Goal: Transaction & Acquisition: Purchase product/service

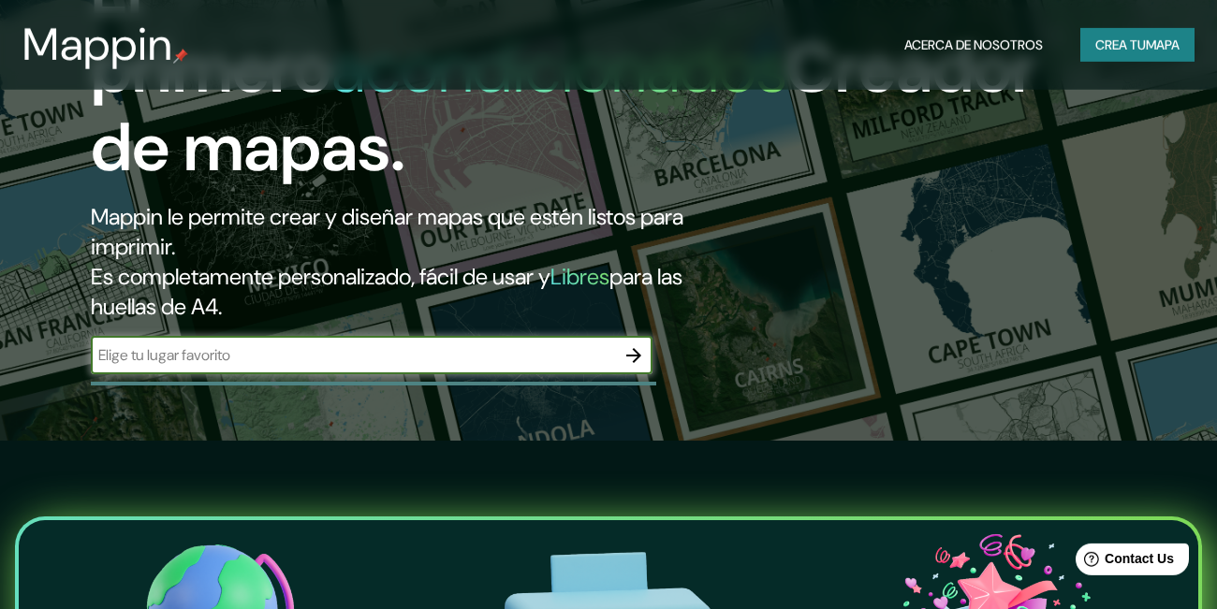
scroll to position [129, 0]
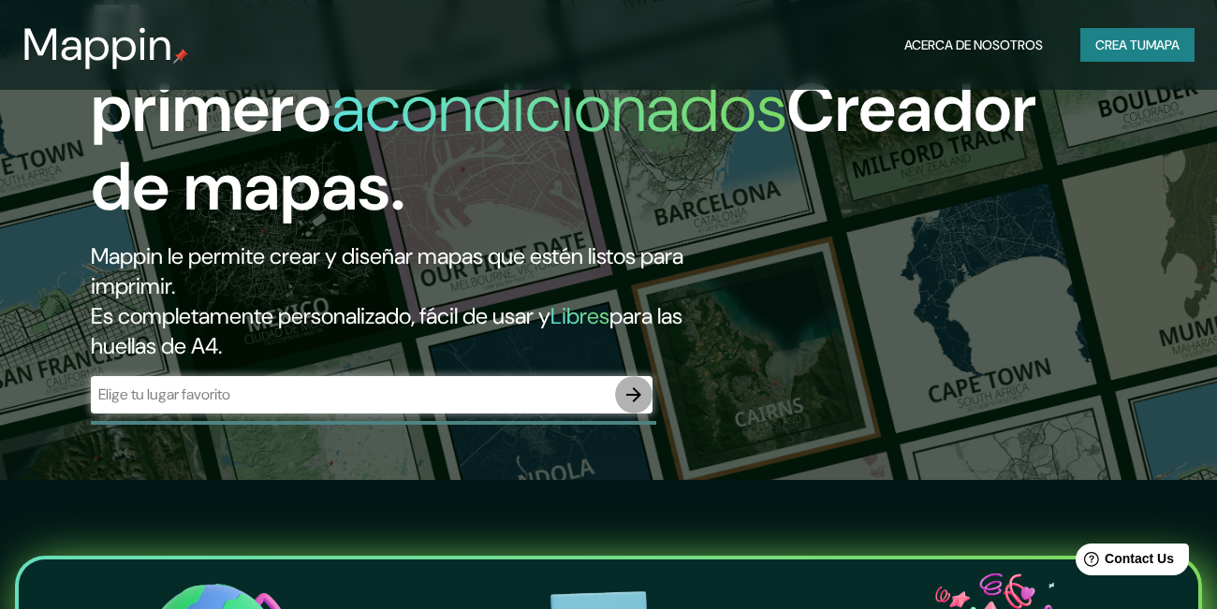
click at [623, 399] on icon "button" at bounding box center [634, 395] width 22 height 22
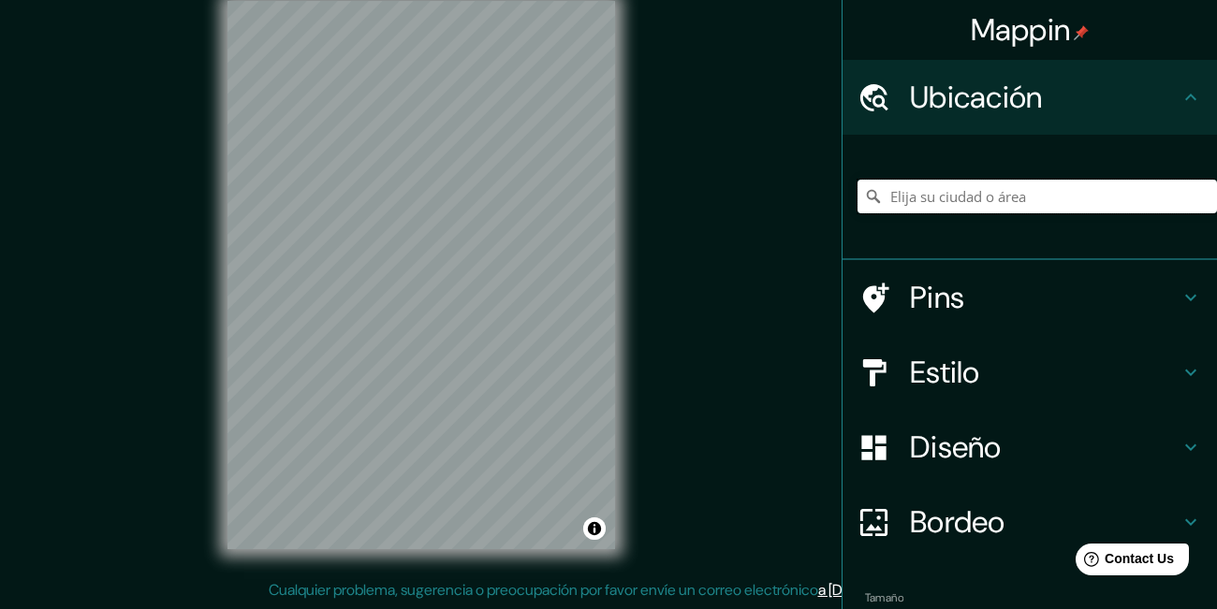
click at [946, 206] on input "Elija su ciudad o área" at bounding box center [1036, 197] width 359 height 34
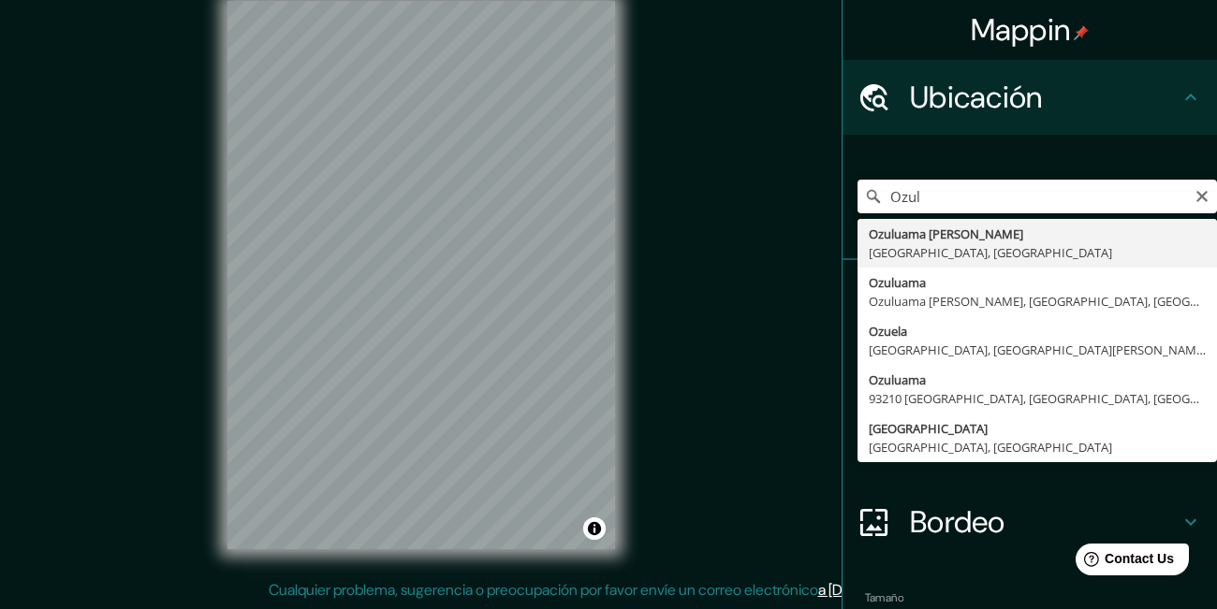
type input "Ozuluama [PERSON_NAME], [GEOGRAPHIC_DATA], [GEOGRAPHIC_DATA]"
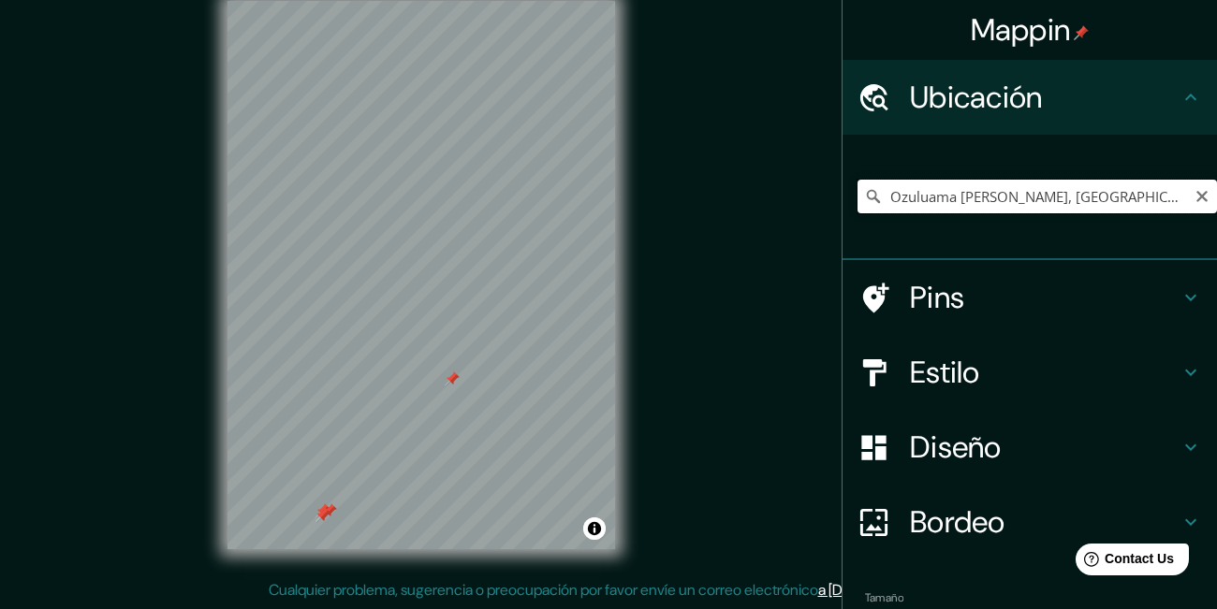
click at [959, 201] on input "Ozuluama [PERSON_NAME], [GEOGRAPHIC_DATA], [GEOGRAPHIC_DATA]" at bounding box center [1036, 197] width 359 height 34
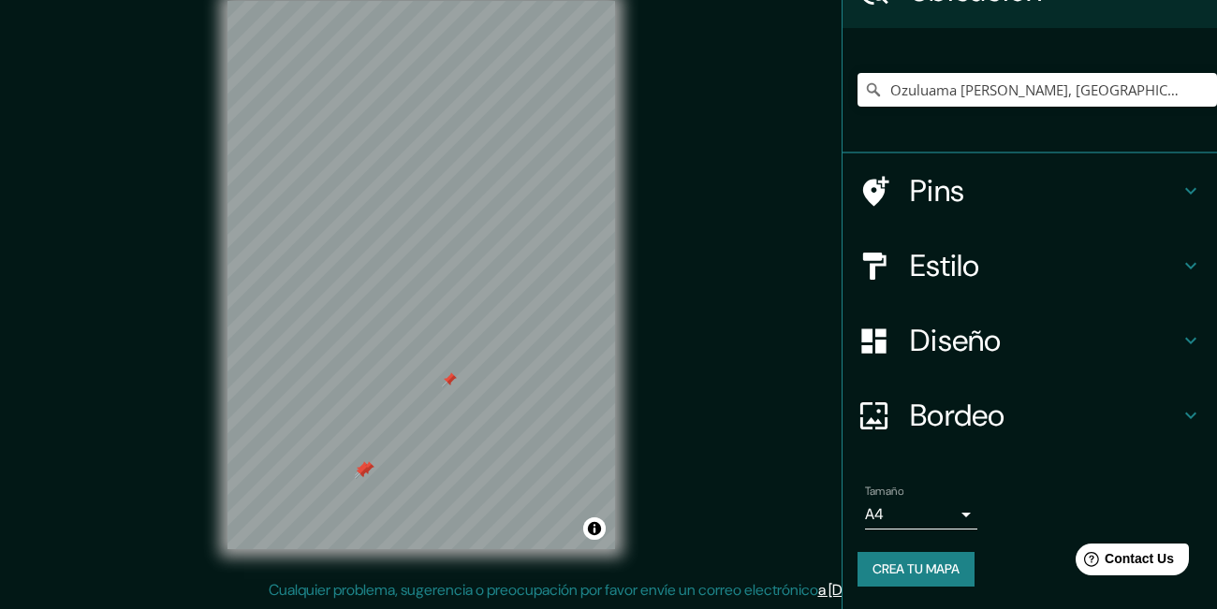
click at [1069, 347] on h4 "Diseño" at bounding box center [1045, 340] width 270 height 37
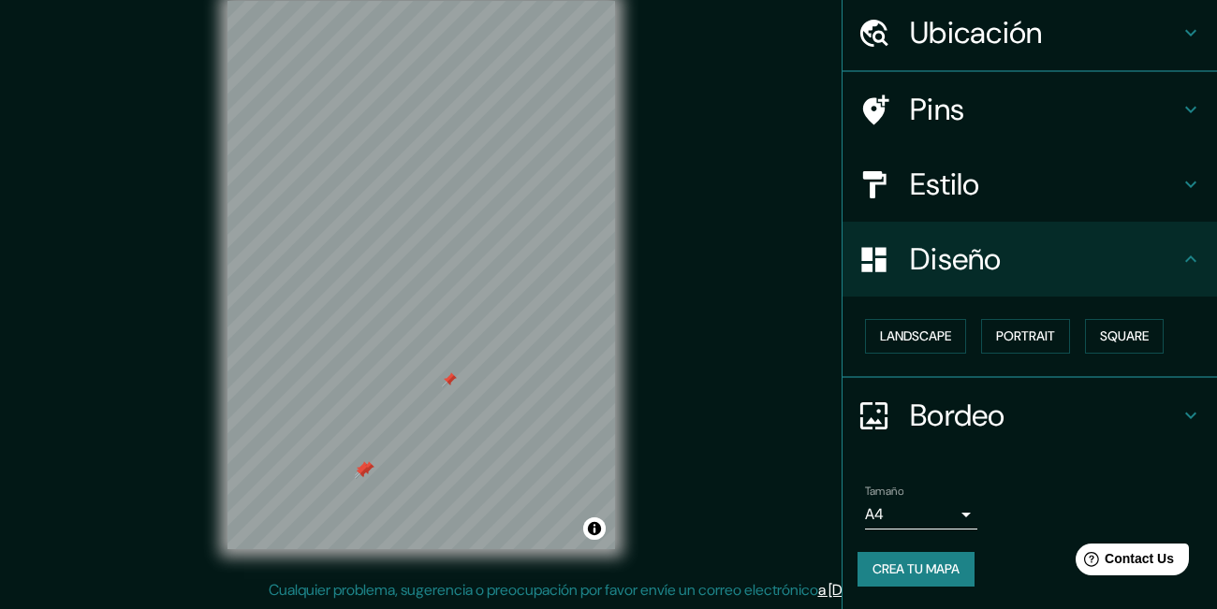
scroll to position [64, 0]
click at [937, 348] on button "Paisaje" at bounding box center [903, 337] width 77 height 35
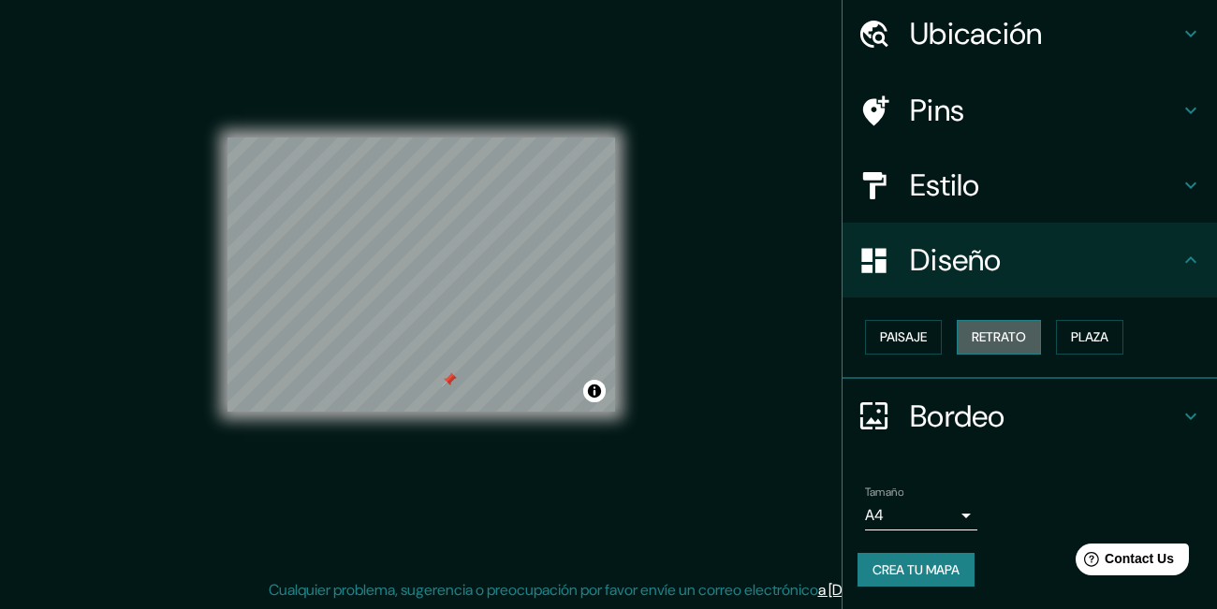
click at [989, 330] on button "Retrato" at bounding box center [999, 337] width 84 height 35
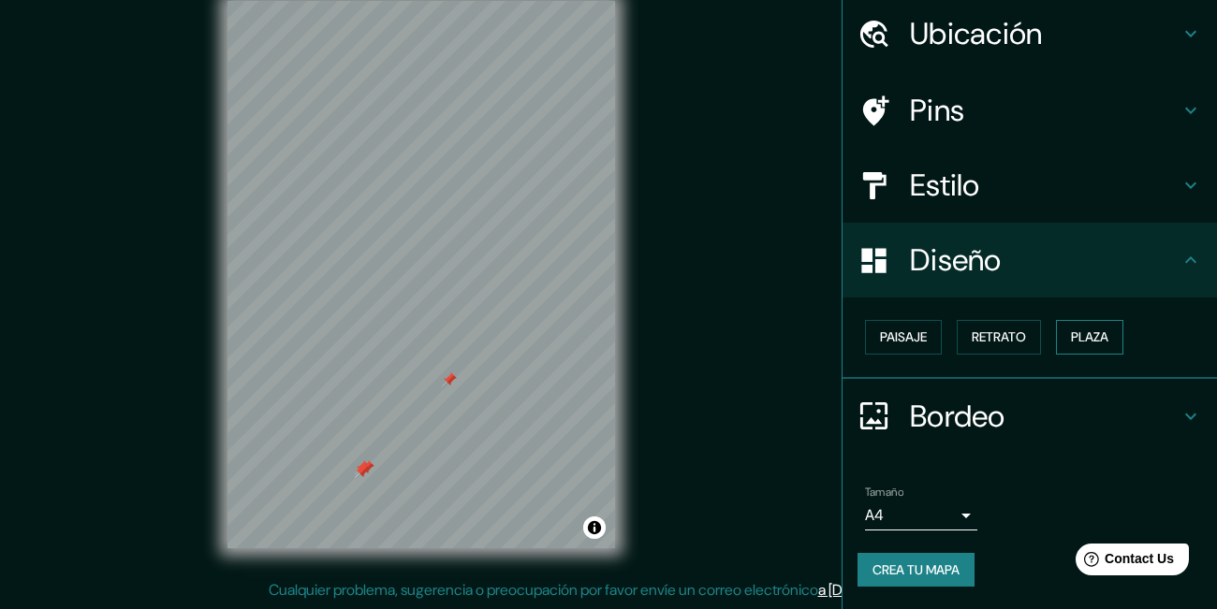
click at [1076, 322] on button "Plaza" at bounding box center [1089, 337] width 67 height 35
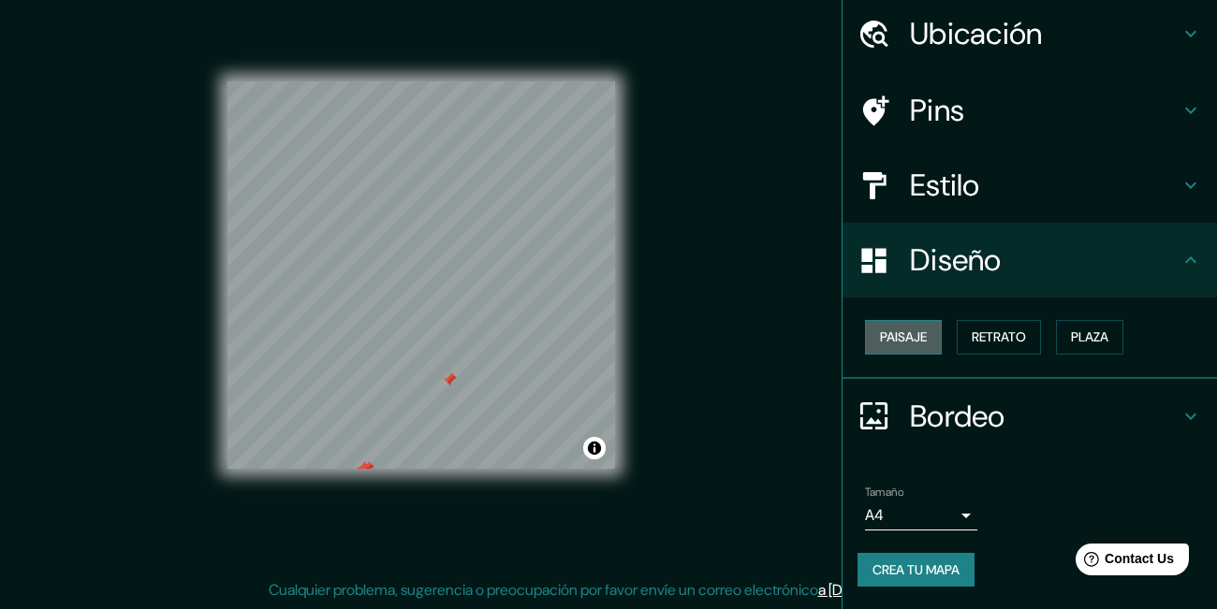
click at [913, 347] on button "Paisaje" at bounding box center [903, 337] width 77 height 35
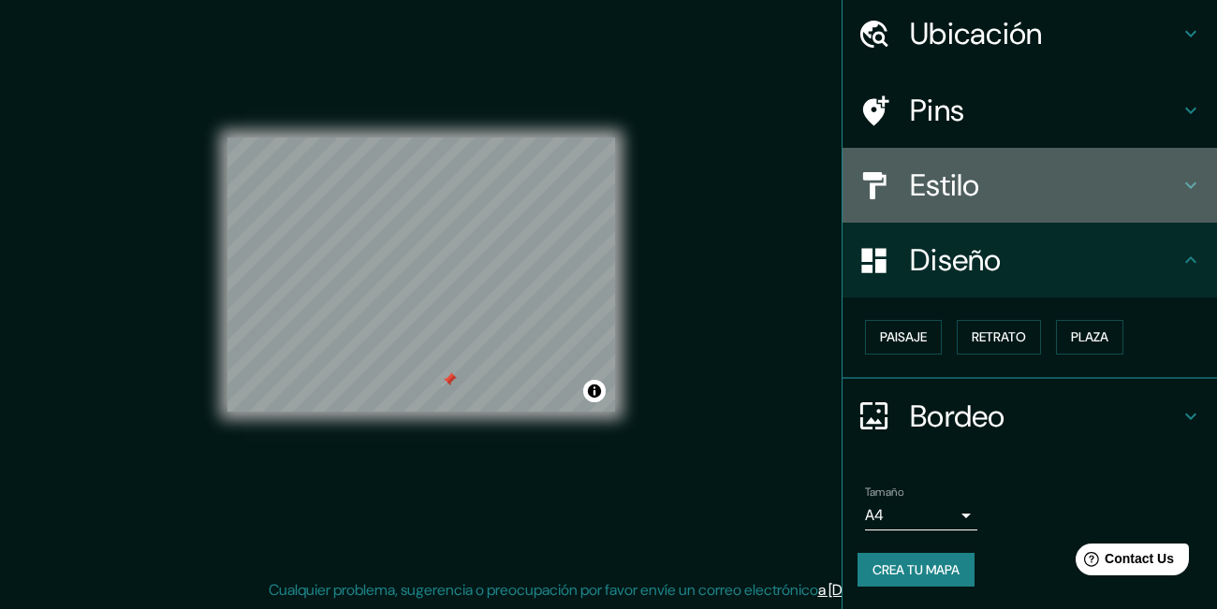
click at [959, 183] on h4 "Estilo" at bounding box center [1045, 185] width 270 height 37
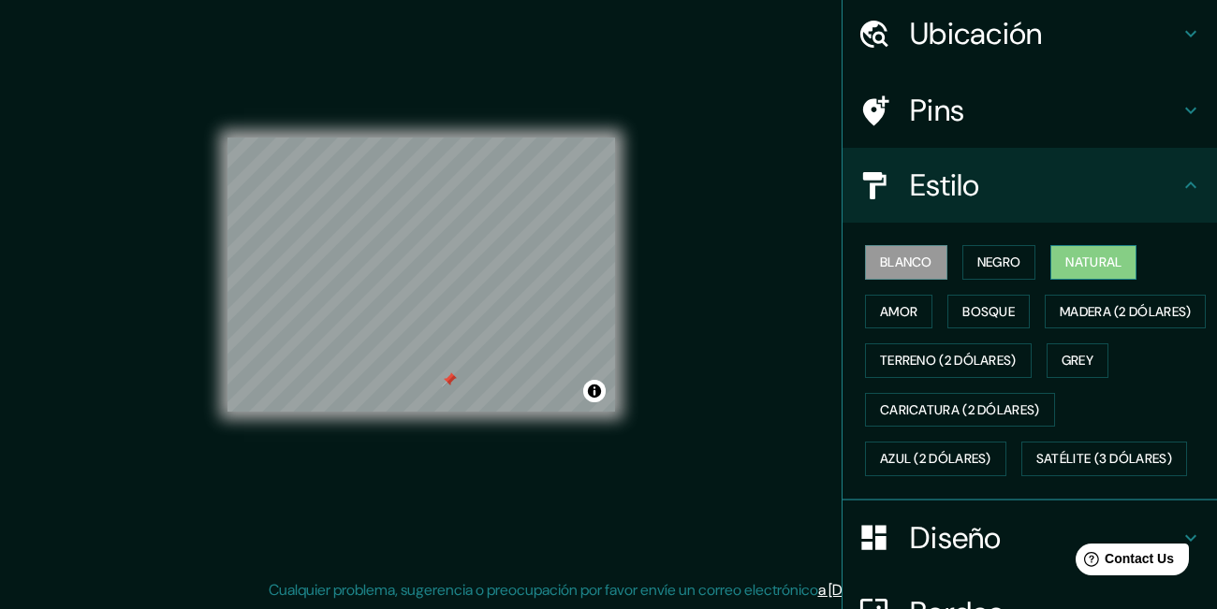
click at [1075, 271] on button "Natural" at bounding box center [1093, 262] width 86 height 35
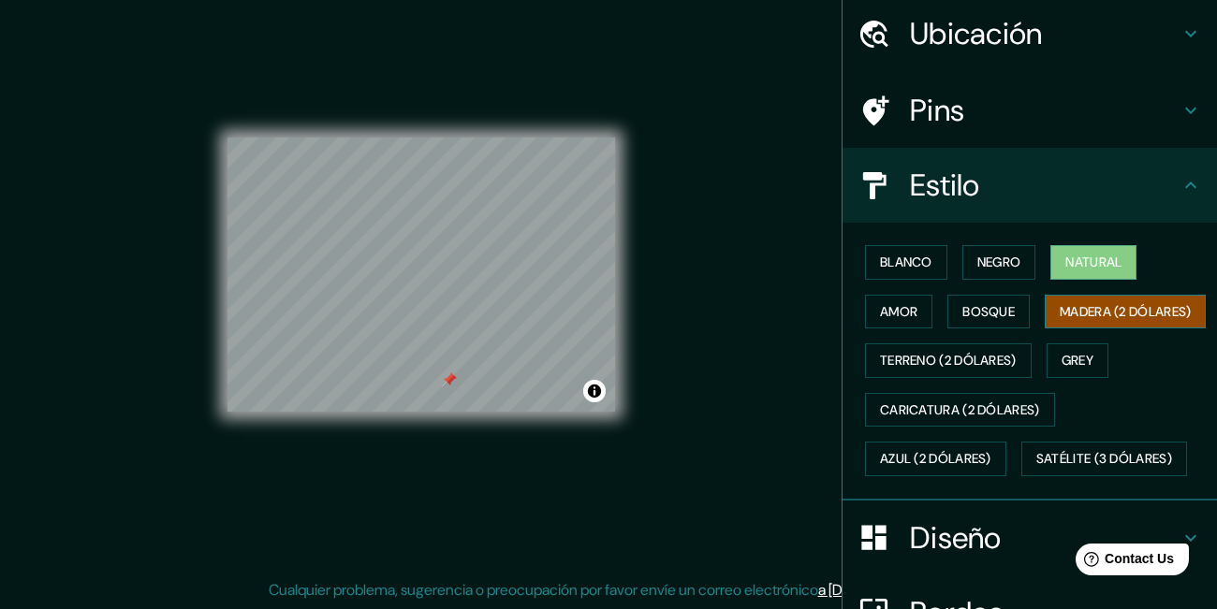
click at [1045, 330] on button "Madera (2 dólares)" at bounding box center [1125, 312] width 161 height 35
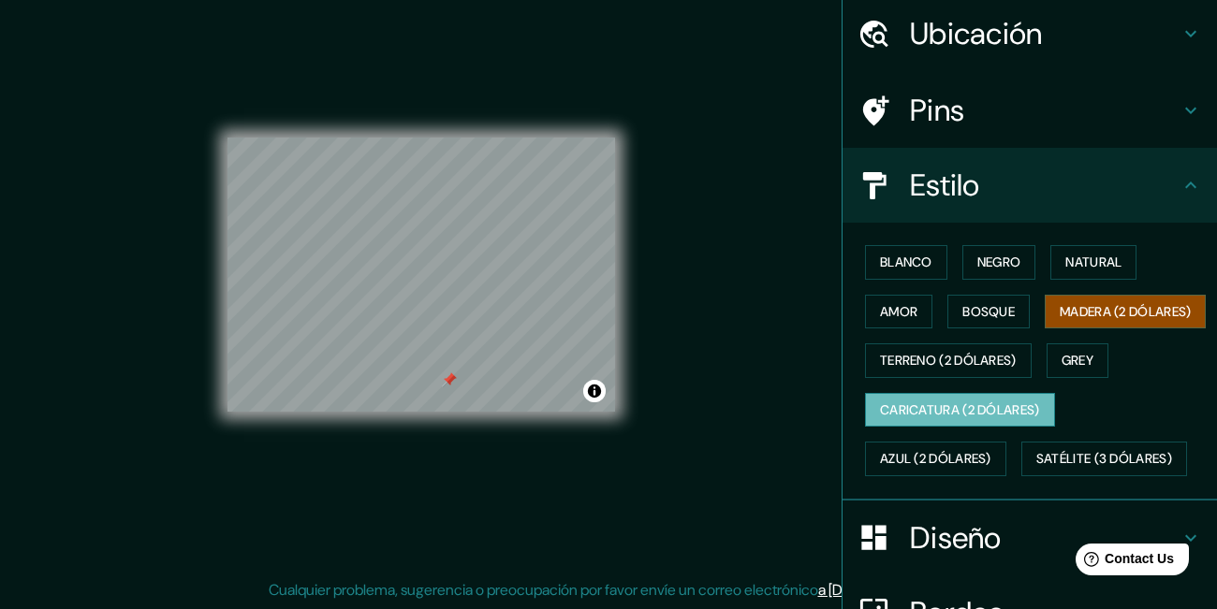
click at [1048, 428] on button "Caricatura (2 dólares)" at bounding box center [960, 410] width 190 height 35
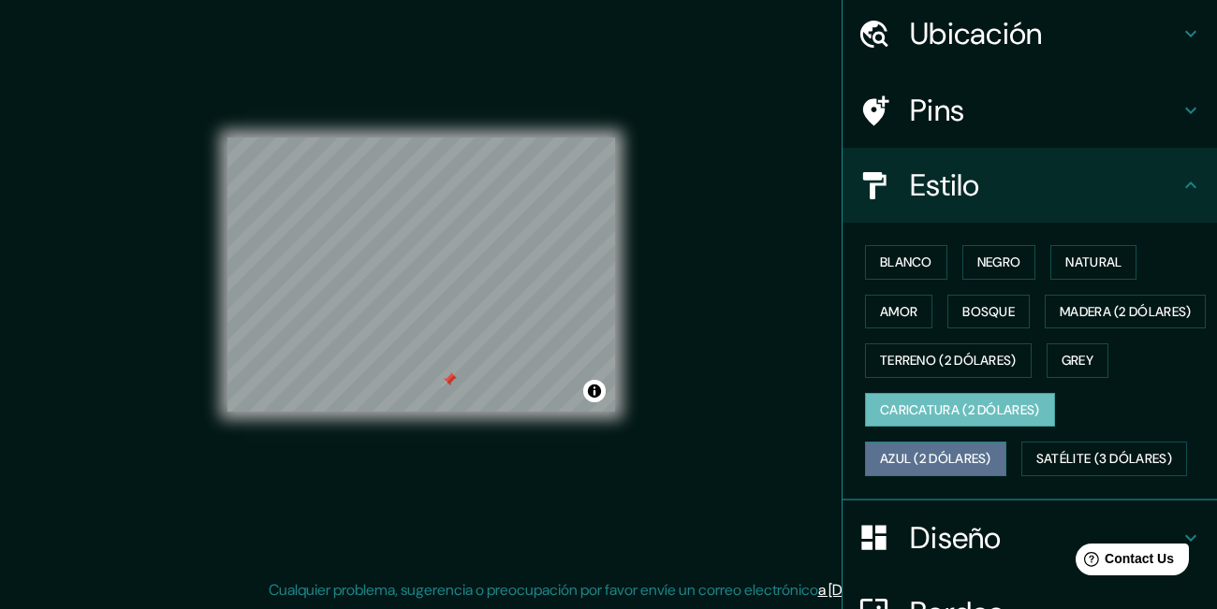
click at [968, 476] on button "Azul (2 dólares)" at bounding box center [935, 459] width 141 height 35
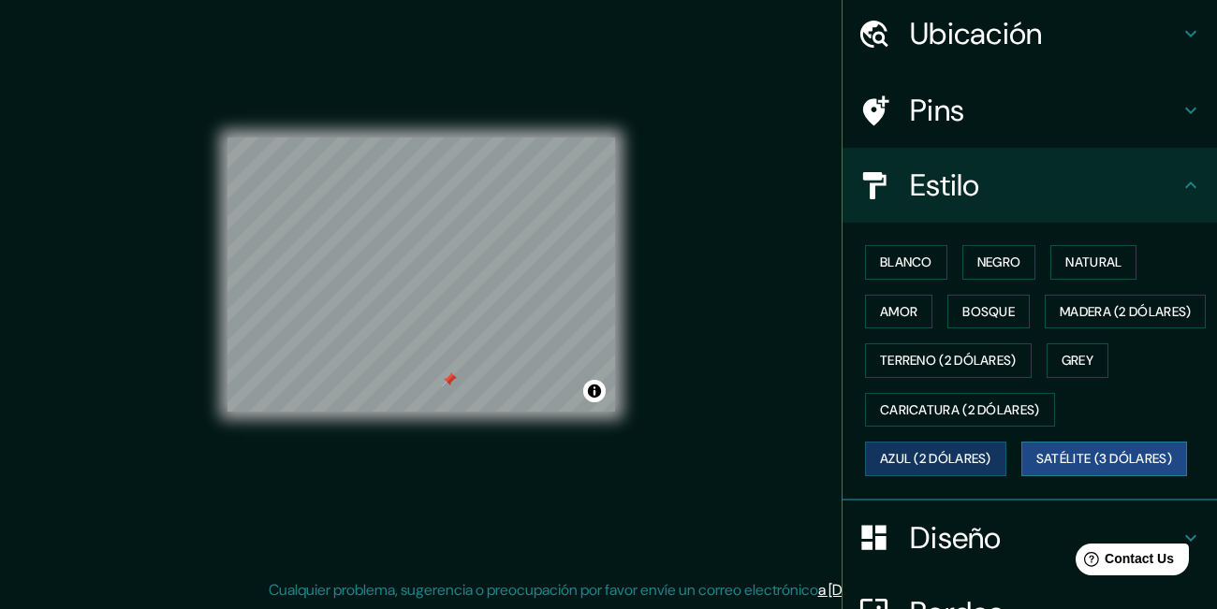
click at [1070, 476] on button "Satélite (3 dólares)" at bounding box center [1104, 459] width 166 height 35
click at [405, 122] on div "© Mapbox © OpenStreetMap Improve this map © Maxar" at bounding box center [421, 275] width 388 height 549
click at [404, 122] on div "© Mapbox © OpenStreetMap Improve this map © Maxar" at bounding box center [421, 275] width 388 height 549
click at [498, 420] on div "© Mapbox © OpenStreetMap Improve this map © Maxar" at bounding box center [421, 275] width 388 height 549
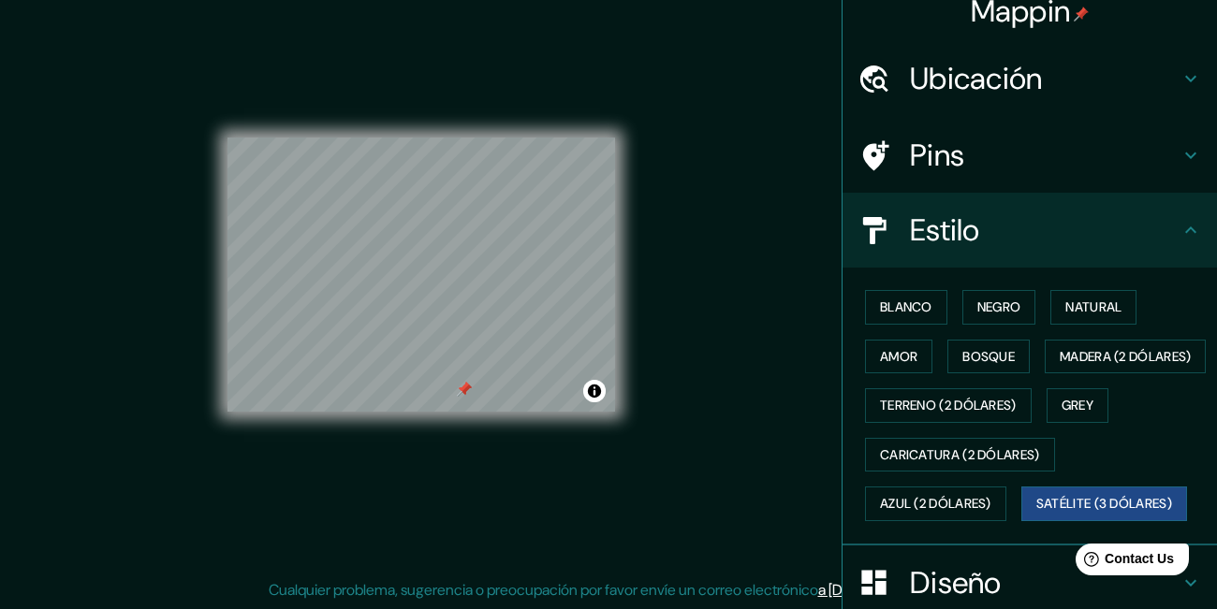
scroll to position [0, 0]
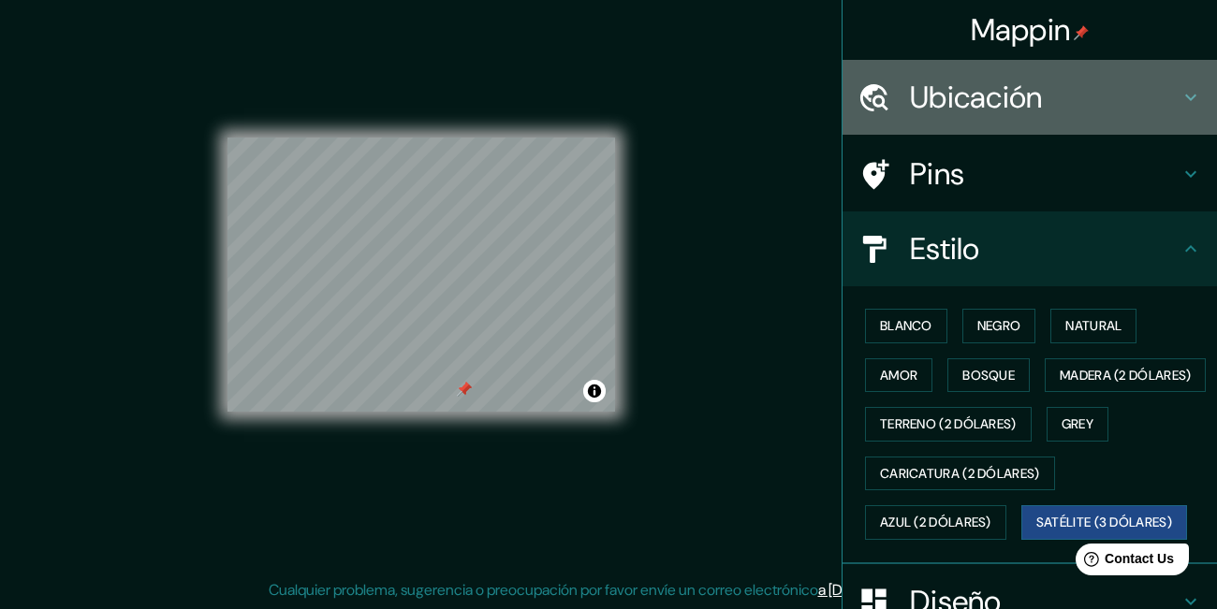
click at [1012, 116] on h4 "Ubicación" at bounding box center [1045, 97] width 270 height 37
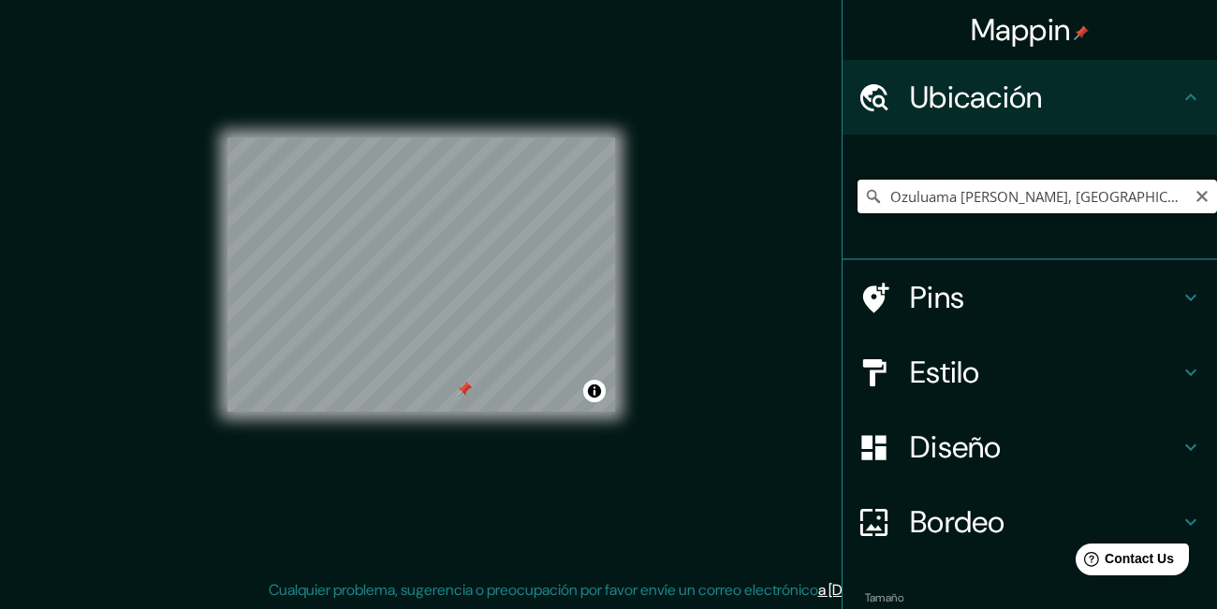
click at [1020, 197] on input "Ozuluama [PERSON_NAME], [GEOGRAPHIC_DATA], [GEOGRAPHIC_DATA]" at bounding box center [1036, 197] width 359 height 34
click at [1204, 198] on icon "Despejado" at bounding box center [1201, 196] width 11 height 11
click at [1135, 207] on input "Elija su ciudad o área" at bounding box center [1036, 197] width 359 height 34
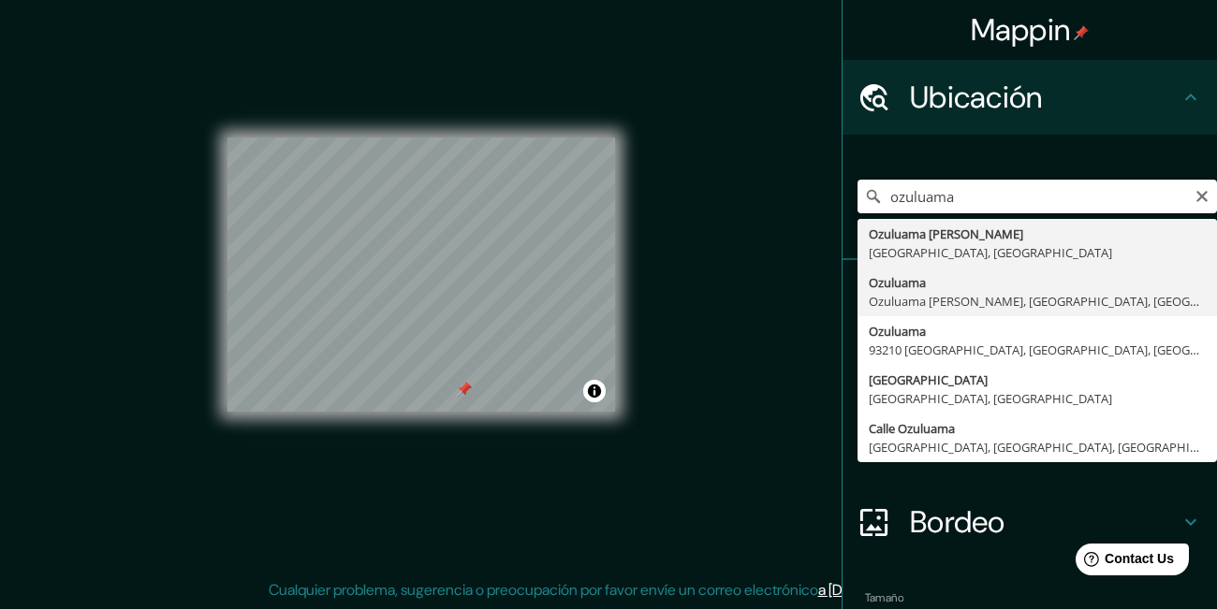
type input "Ozuluama, Ozuluama [PERSON_NAME], [GEOGRAPHIC_DATA], [GEOGRAPHIC_DATA]"
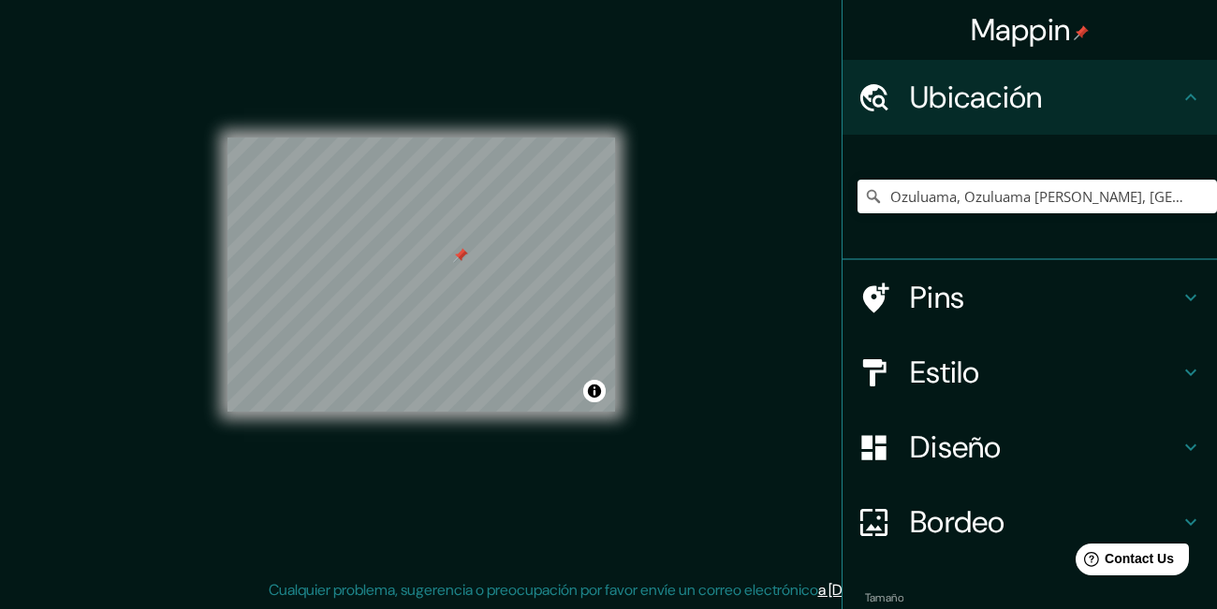
click at [986, 373] on h4 "Estilo" at bounding box center [1045, 372] width 270 height 37
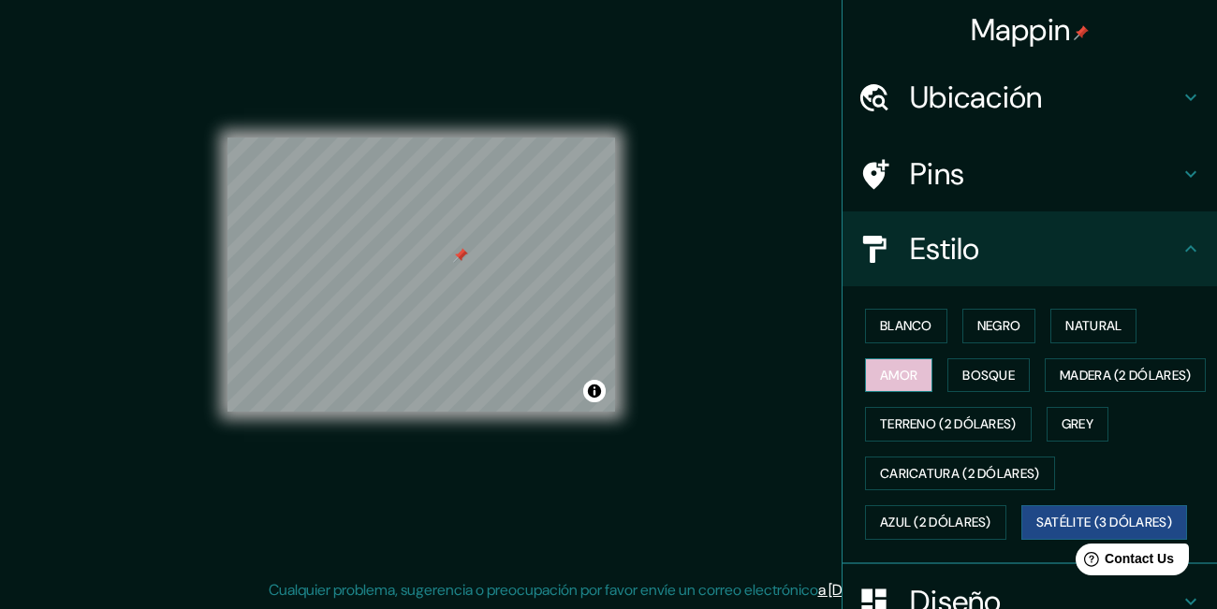
click at [904, 376] on button "Amor" at bounding box center [898, 376] width 67 height 35
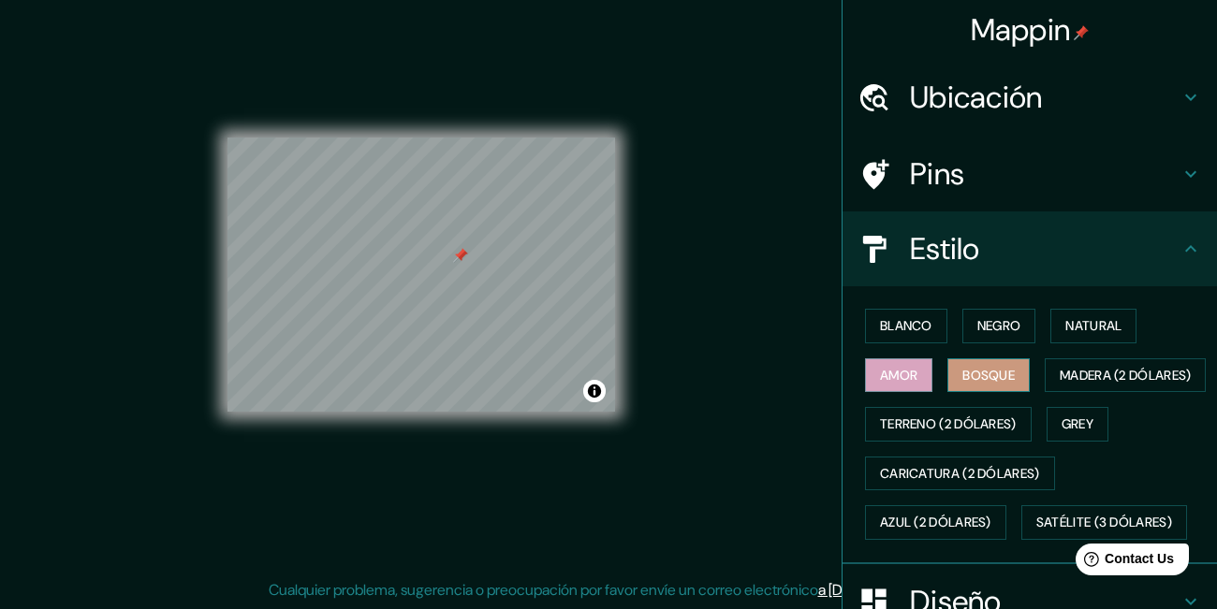
click at [969, 381] on button "Bosque" at bounding box center [988, 376] width 82 height 35
click at [893, 325] on button "Blanco" at bounding box center [906, 326] width 82 height 35
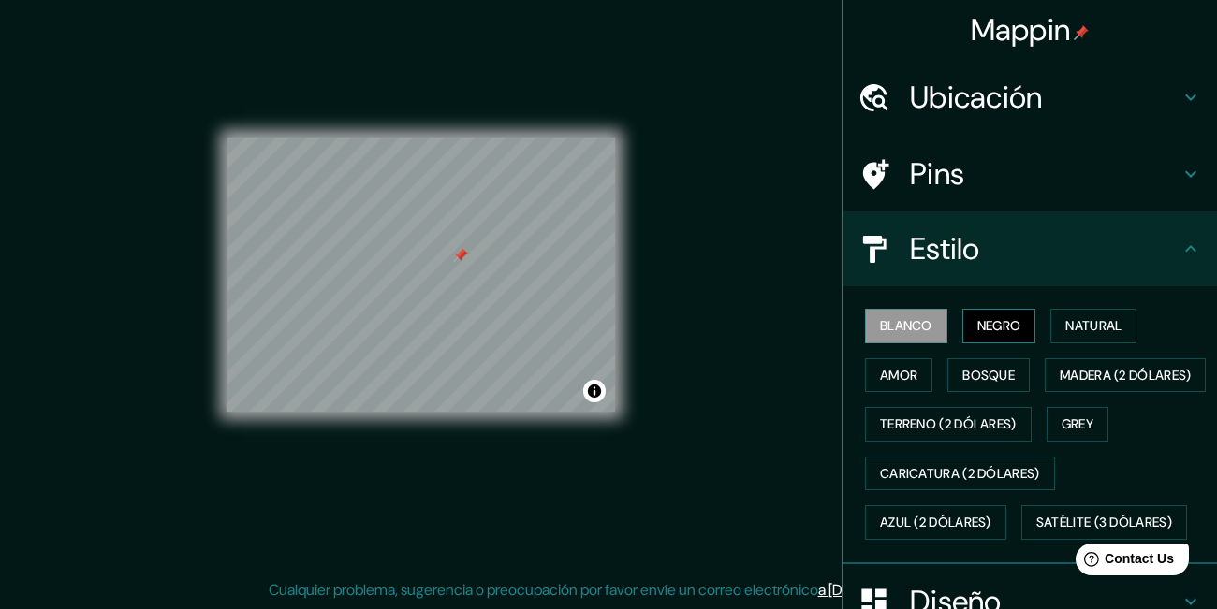
click at [1014, 324] on button "Negro" at bounding box center [999, 326] width 74 height 35
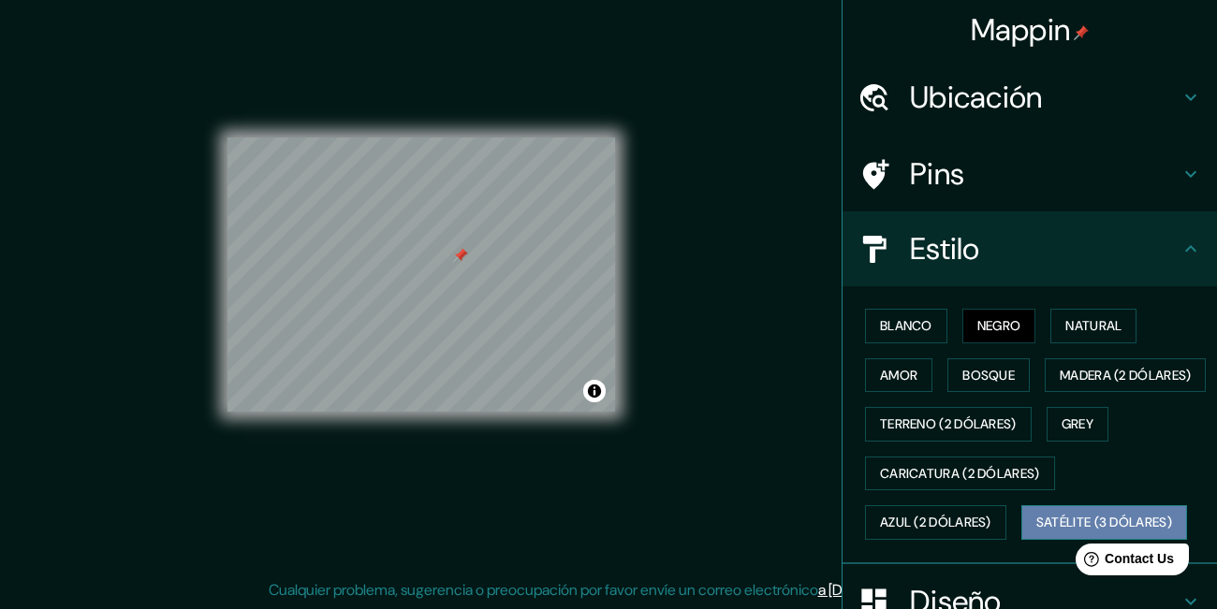
click at [1046, 540] on button "Satélite (3 dólares)" at bounding box center [1104, 522] width 166 height 35
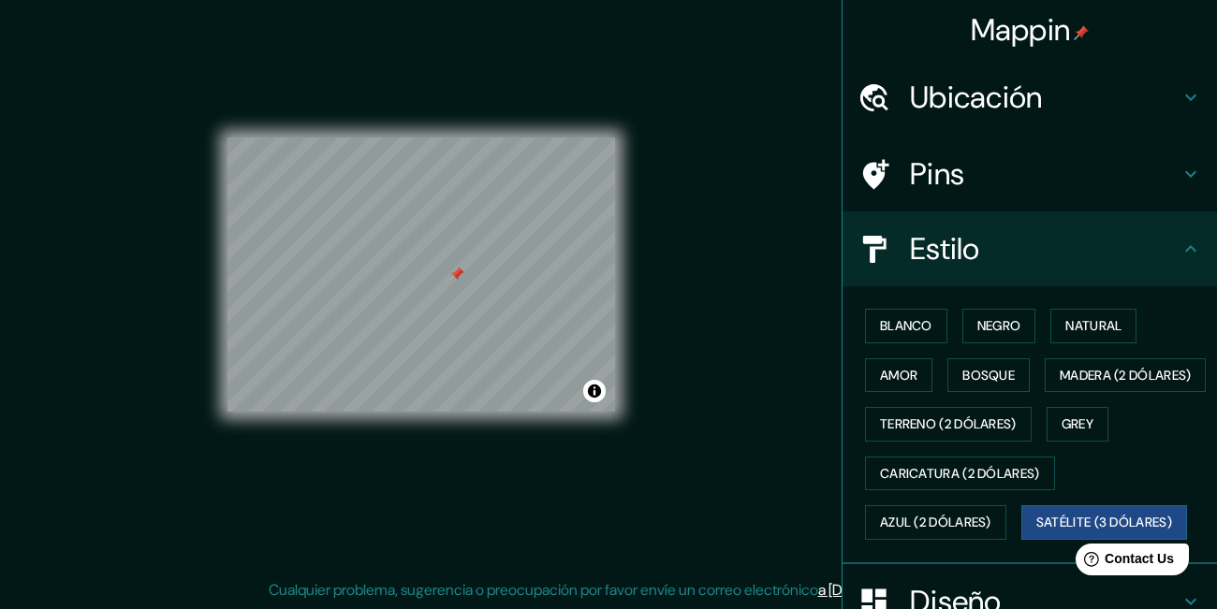
click at [515, 355] on div "© Mapbox © OpenStreetMap Improve this map © Maxar" at bounding box center [421, 275] width 388 height 274
click at [552, 444] on div "© Mapbox © OpenStreetMap Improve this map © Maxar" at bounding box center [421, 275] width 388 height 549
click at [564, 304] on div "© Mapbox © OpenStreetMap Improve this map © Maxar" at bounding box center [421, 275] width 388 height 549
drag, startPoint x: 553, startPoint y: 417, endPoint x: 726, endPoint y: 194, distance: 282.9
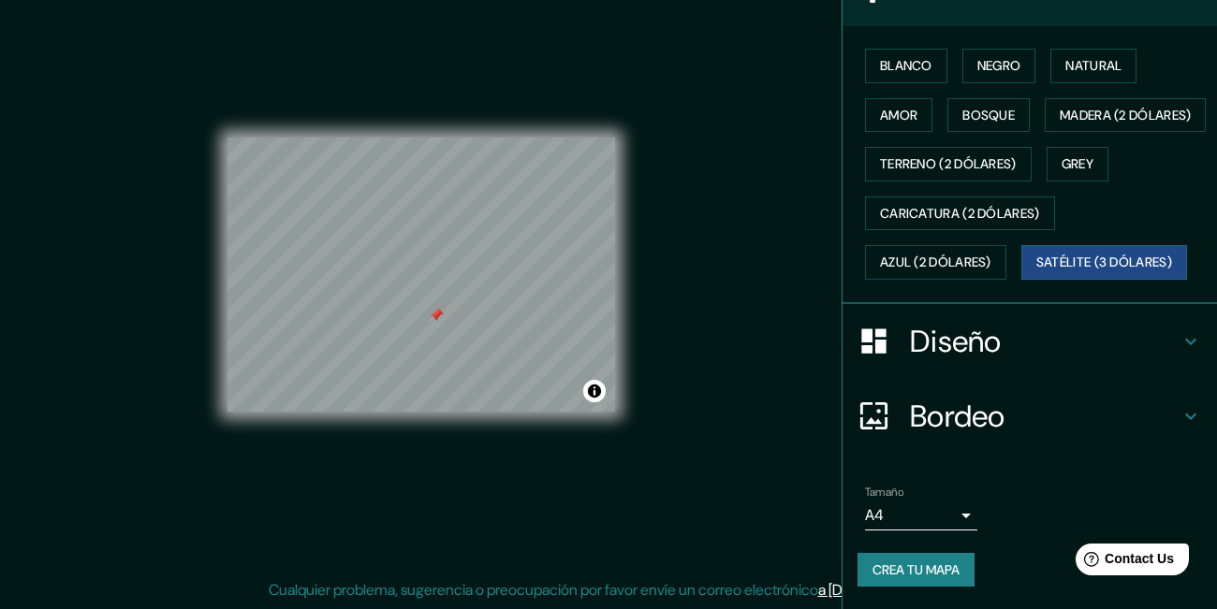
scroll to position [310, 0]
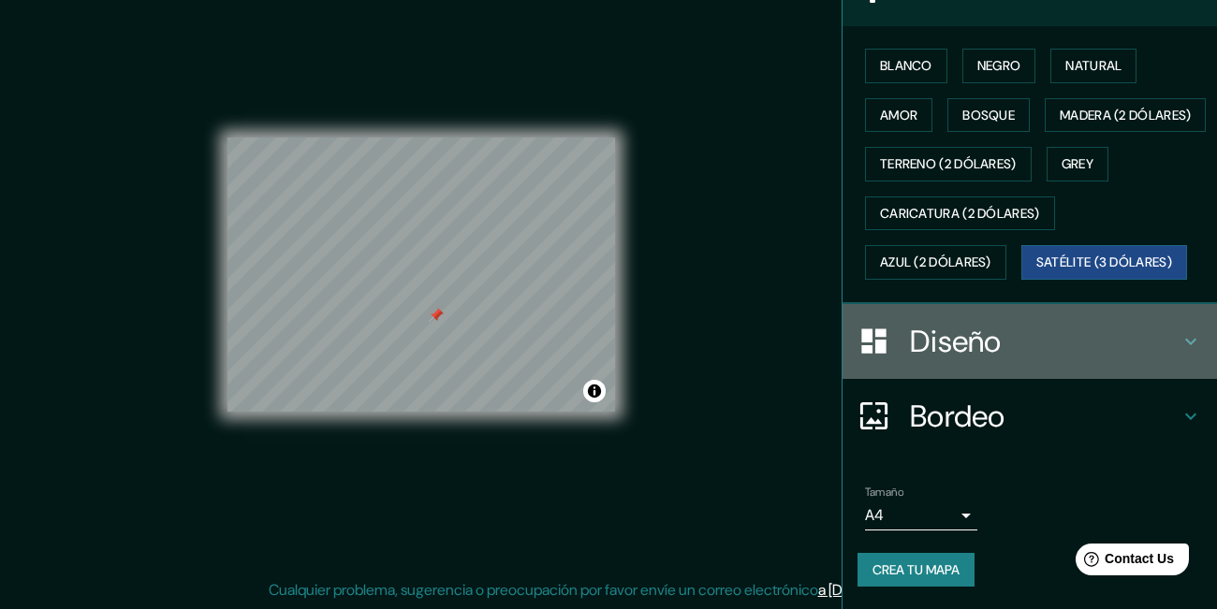
click at [1044, 333] on h4 "Diseño" at bounding box center [1045, 341] width 270 height 37
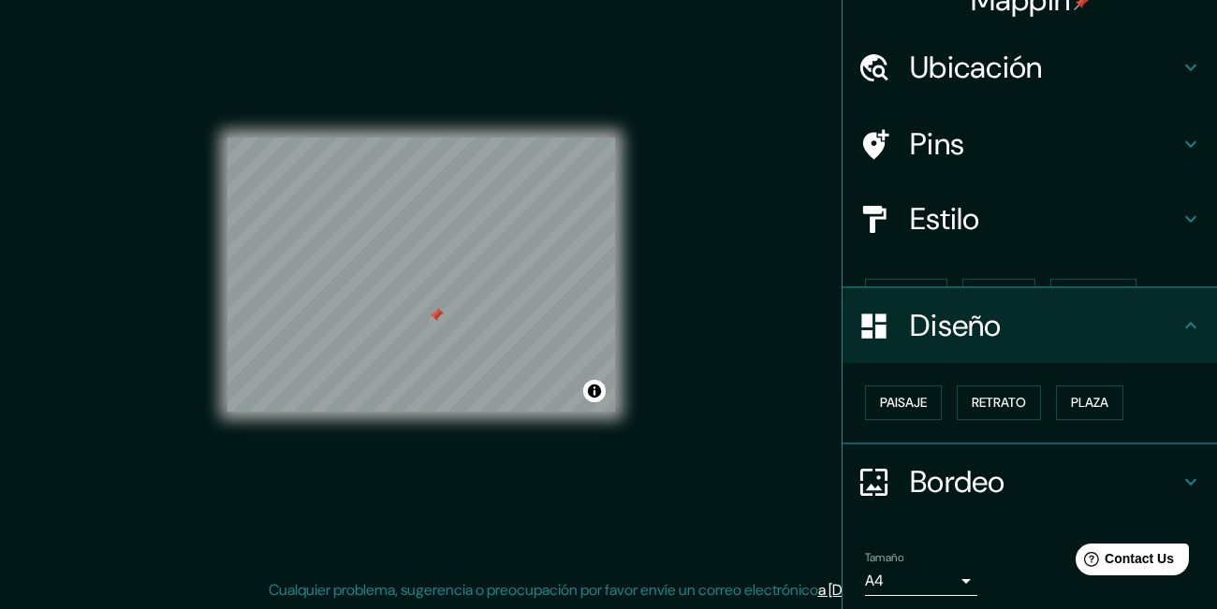
scroll to position [0, 0]
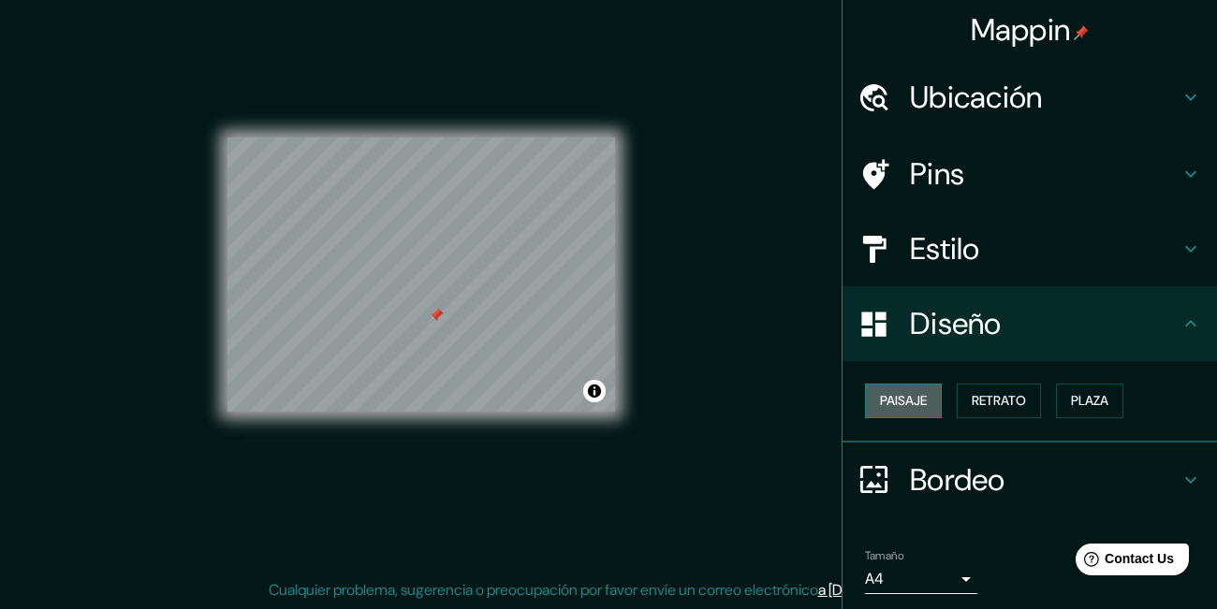
click at [893, 411] on button "Paisaje" at bounding box center [903, 401] width 77 height 35
click at [1023, 393] on button "Retrato" at bounding box center [999, 401] width 84 height 35
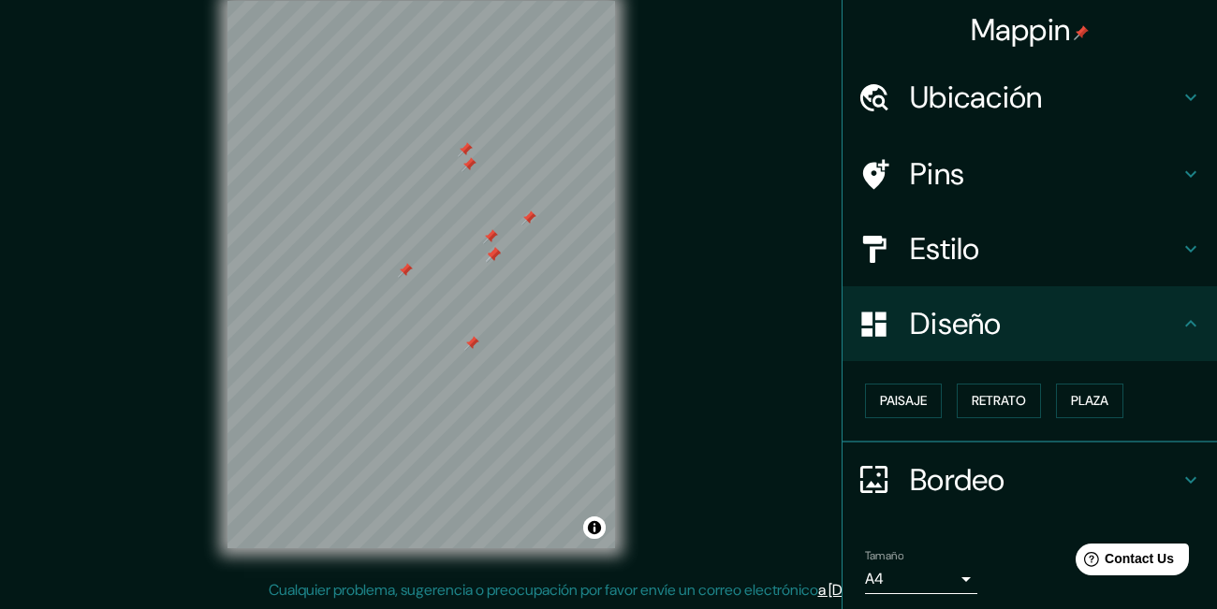
click at [530, 222] on div at bounding box center [528, 218] width 15 height 15
click at [488, 239] on div at bounding box center [490, 236] width 15 height 15
click at [495, 232] on div at bounding box center [495, 231] width 15 height 15
click at [496, 228] on div at bounding box center [495, 231] width 15 height 15
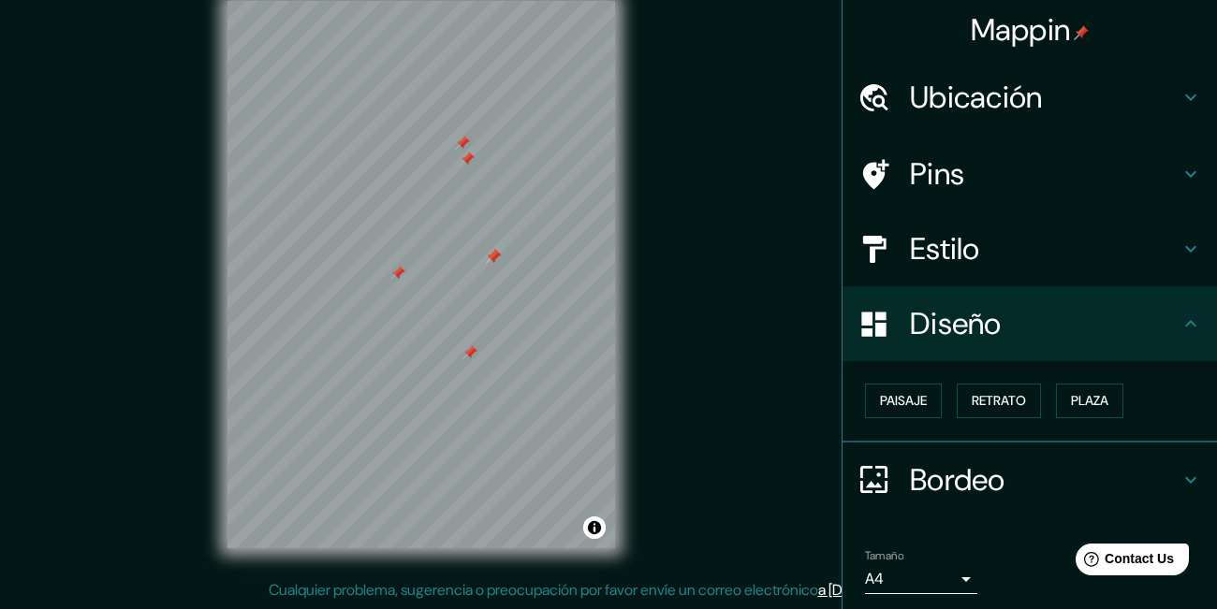
click at [494, 259] on div at bounding box center [493, 257] width 15 height 15
click at [494, 259] on div at bounding box center [493, 256] width 15 height 15
click at [466, 358] on div at bounding box center [469, 352] width 15 height 15
click at [473, 353] on div at bounding box center [473, 350] width 15 height 15
click at [507, 235] on div at bounding box center [507, 235] width 15 height 15
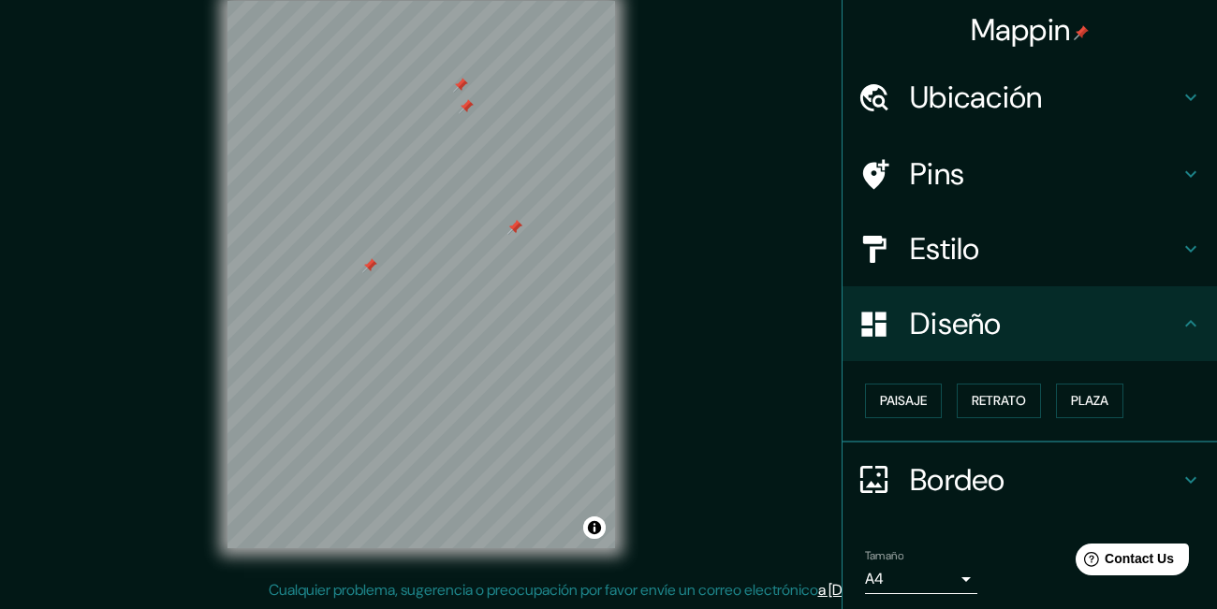
click at [513, 233] on div at bounding box center [514, 227] width 15 height 15
click at [373, 270] on div at bounding box center [369, 265] width 15 height 15
click at [382, 264] on div at bounding box center [380, 262] width 15 height 15
click at [391, 257] on div at bounding box center [389, 256] width 15 height 15
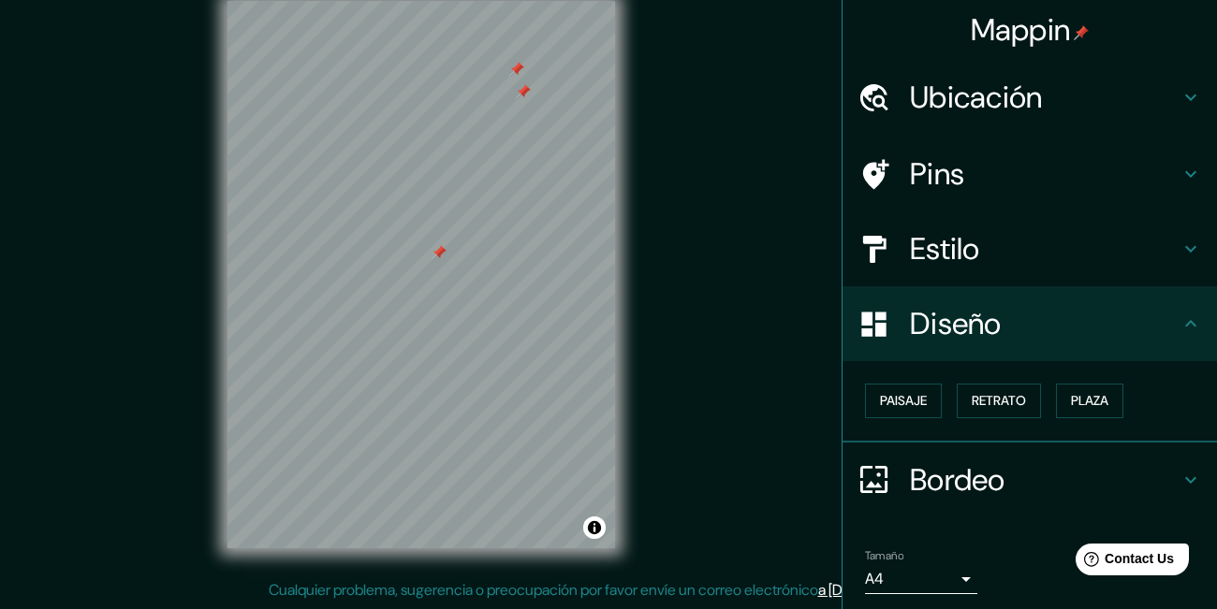
click at [519, 87] on div at bounding box center [523, 91] width 15 height 15
click at [514, 69] on div at bounding box center [516, 69] width 15 height 15
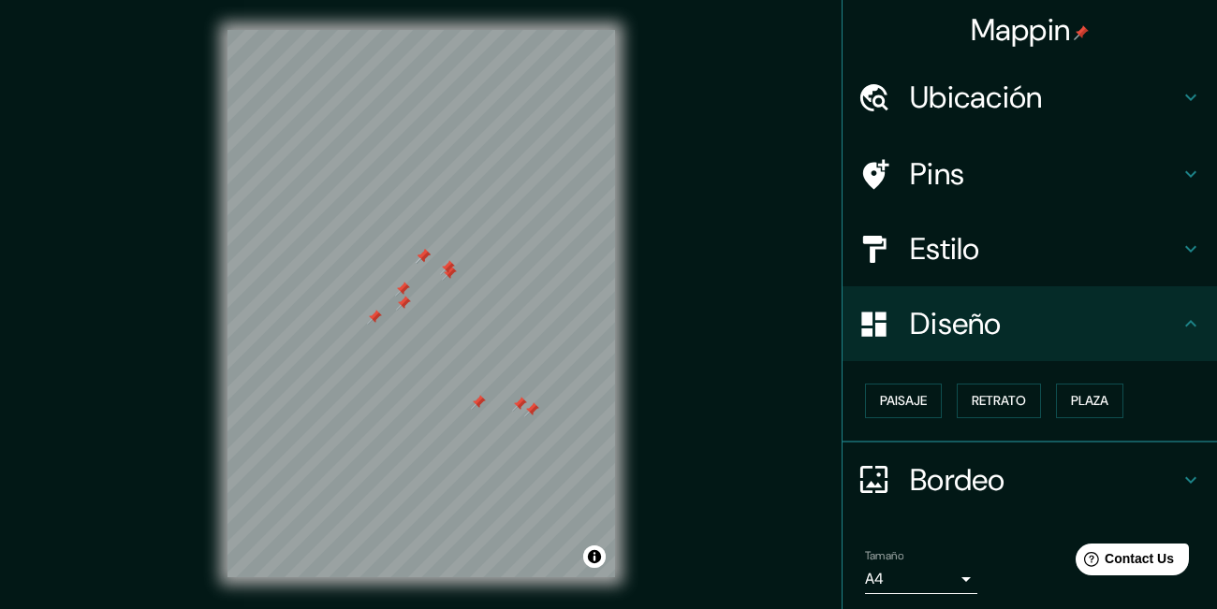
click at [535, 410] on div at bounding box center [531, 410] width 15 height 15
click at [520, 403] on div at bounding box center [519, 404] width 15 height 15
click at [478, 406] on div at bounding box center [478, 402] width 15 height 15
click at [443, 275] on div at bounding box center [449, 273] width 15 height 15
click at [446, 270] on div at bounding box center [447, 267] width 15 height 15
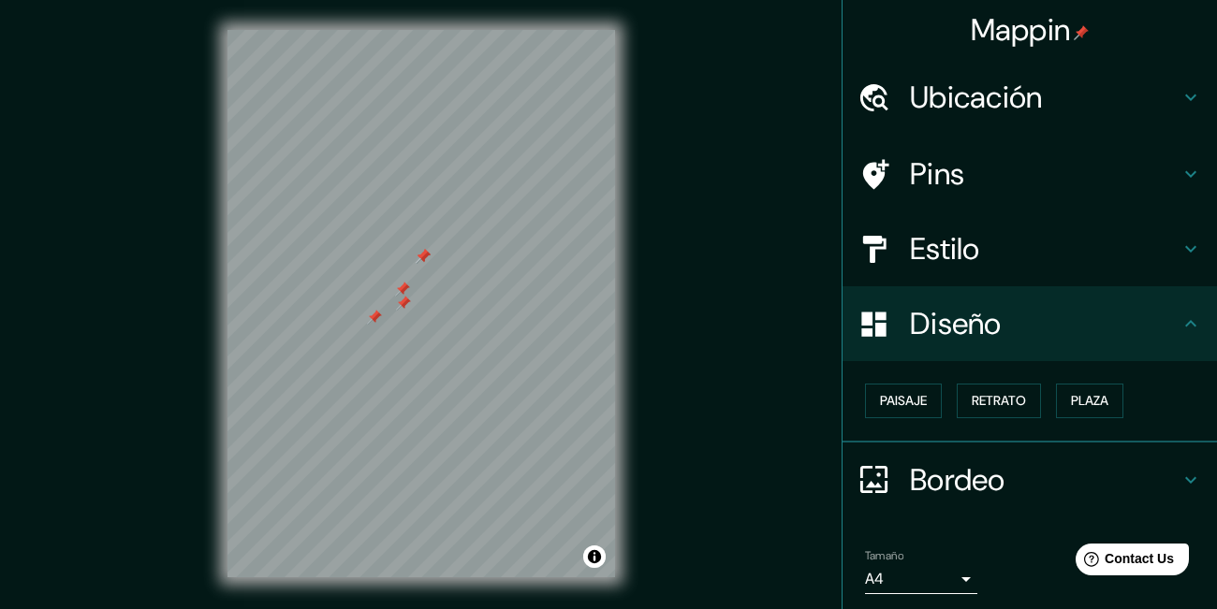
click at [423, 259] on div at bounding box center [423, 256] width 15 height 15
click at [406, 305] on div at bounding box center [403, 303] width 15 height 15
click at [401, 286] on div at bounding box center [402, 289] width 15 height 15
click at [372, 320] on div at bounding box center [374, 317] width 15 height 15
click at [426, 261] on div at bounding box center [423, 256] width 15 height 15
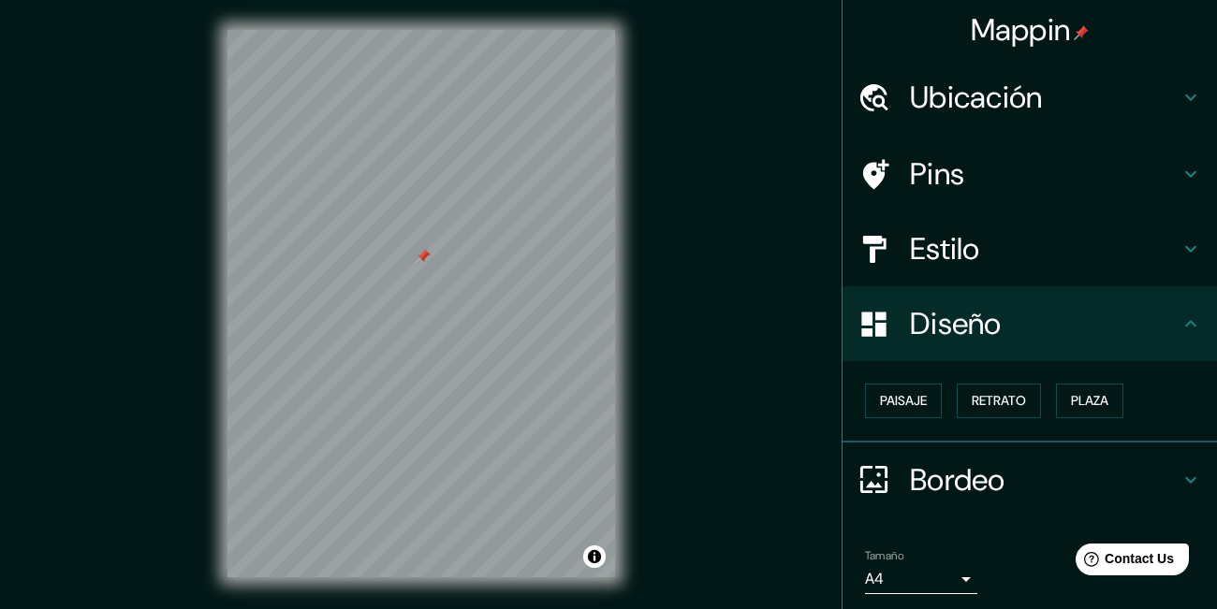
click at [426, 259] on div at bounding box center [423, 256] width 15 height 15
click at [1001, 181] on h4 "Pins" at bounding box center [1045, 173] width 270 height 37
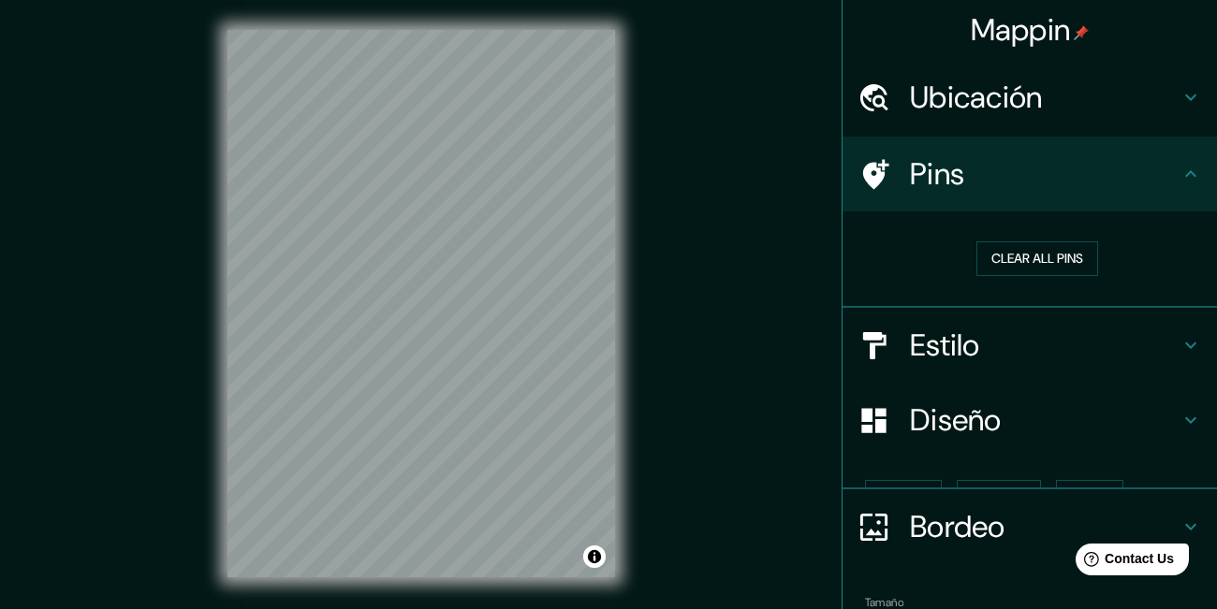
click at [1001, 181] on h4 "Pins" at bounding box center [1045, 173] width 270 height 37
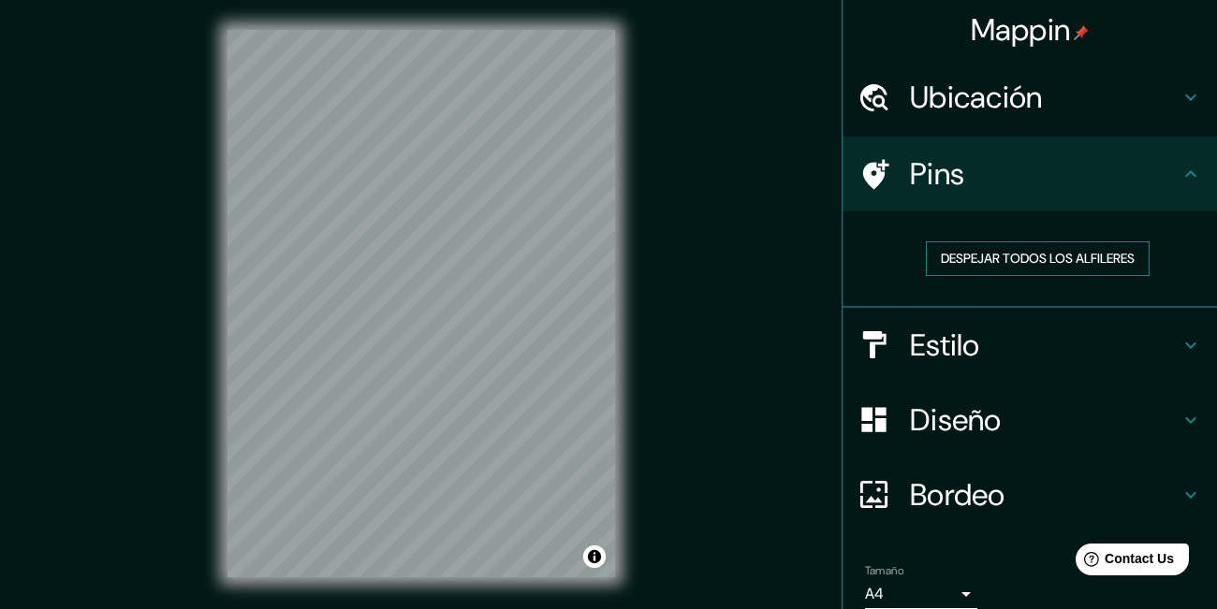
click at [1003, 265] on button "Despejar todos los alfileres" at bounding box center [1038, 259] width 224 height 35
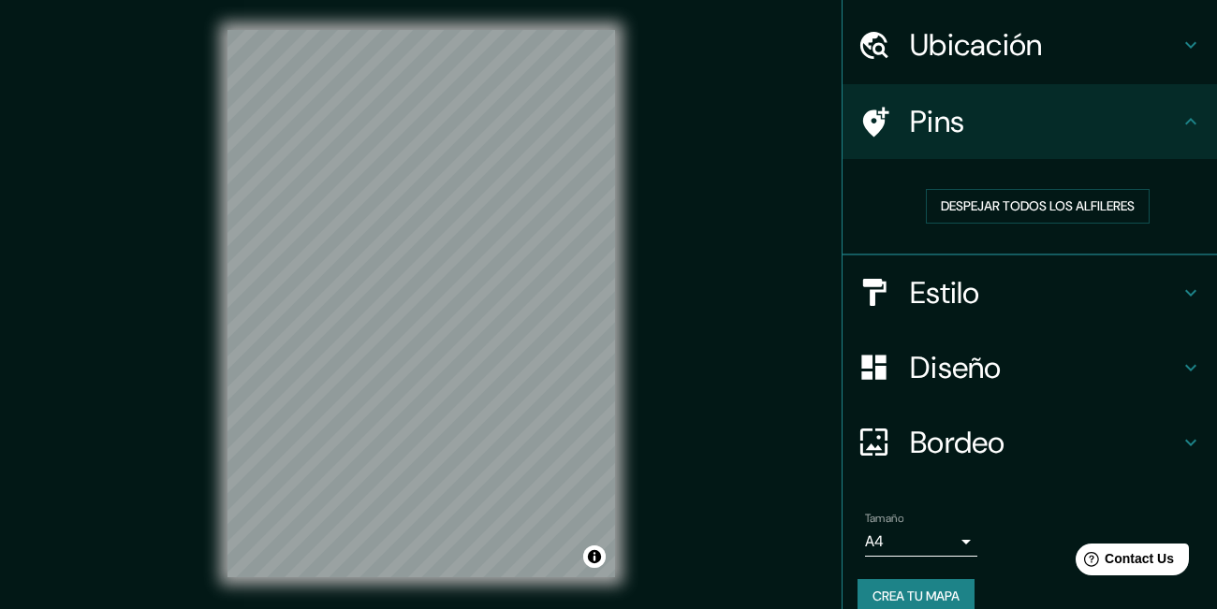
scroll to position [79, 0]
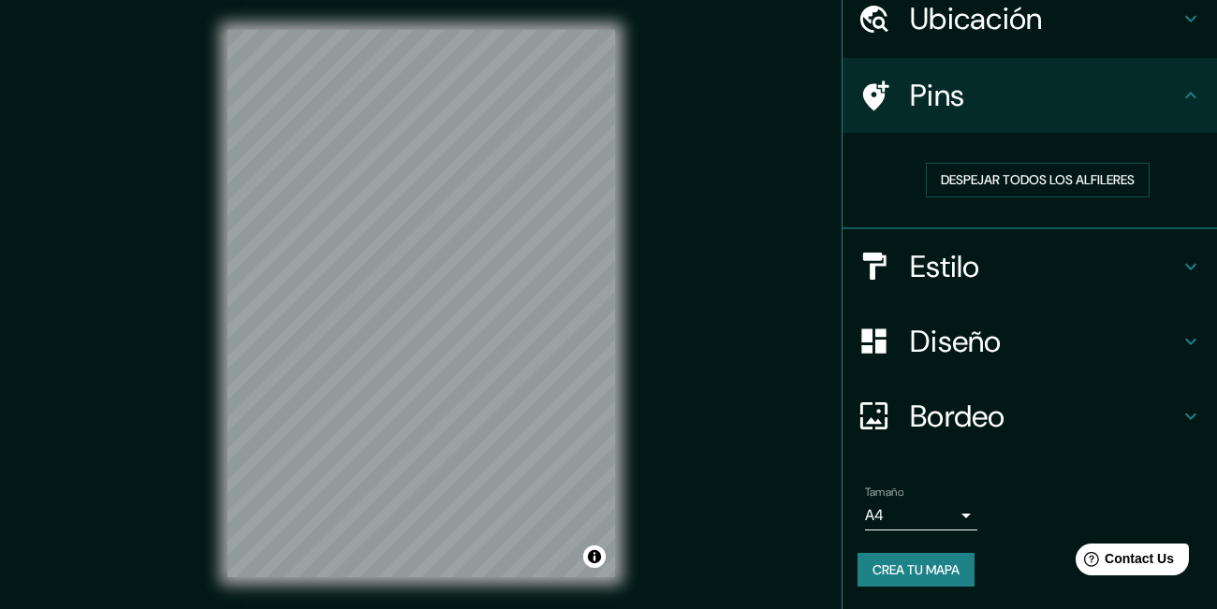
click at [1019, 345] on h4 "Diseño" at bounding box center [1045, 341] width 270 height 37
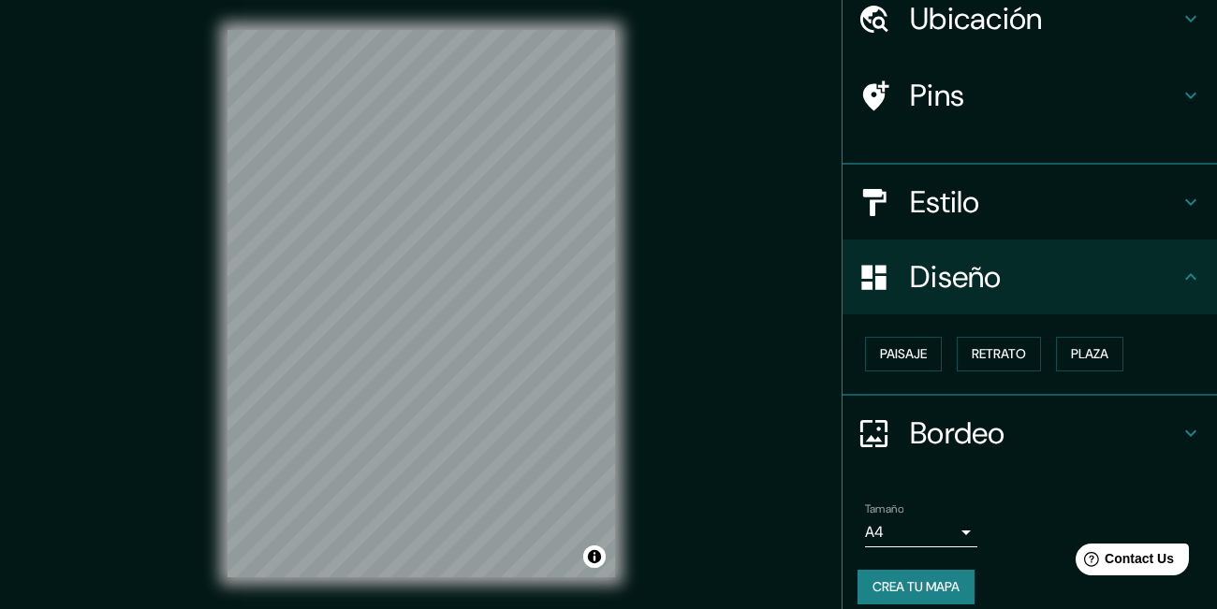
scroll to position [64, 0]
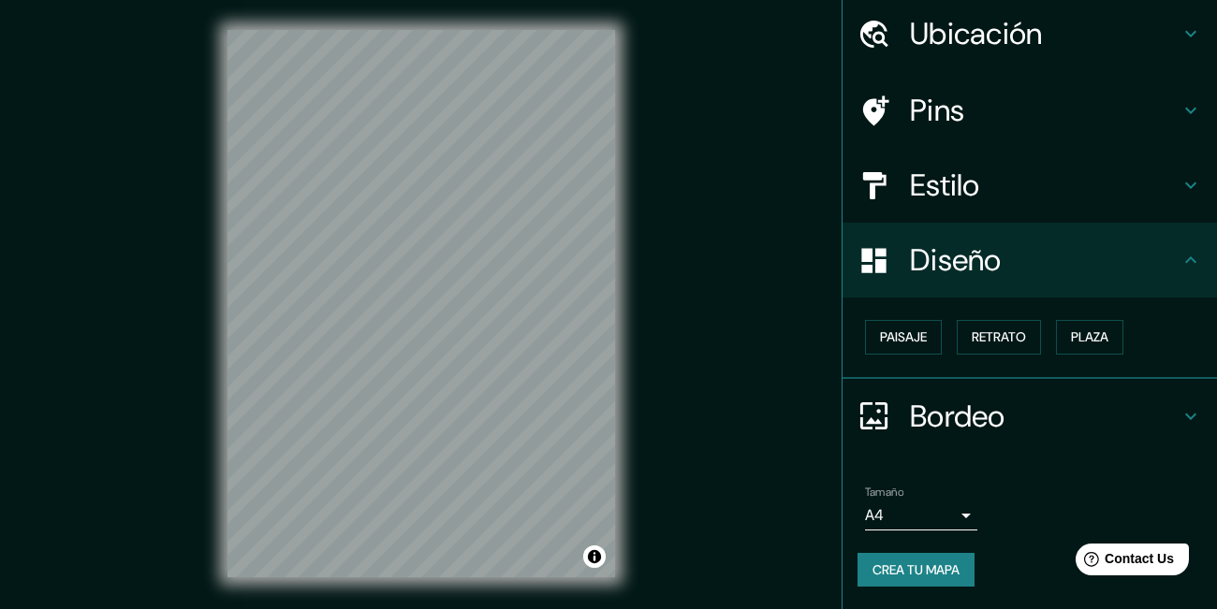
click at [949, 209] on div "Estilo" at bounding box center [1029, 185] width 374 height 75
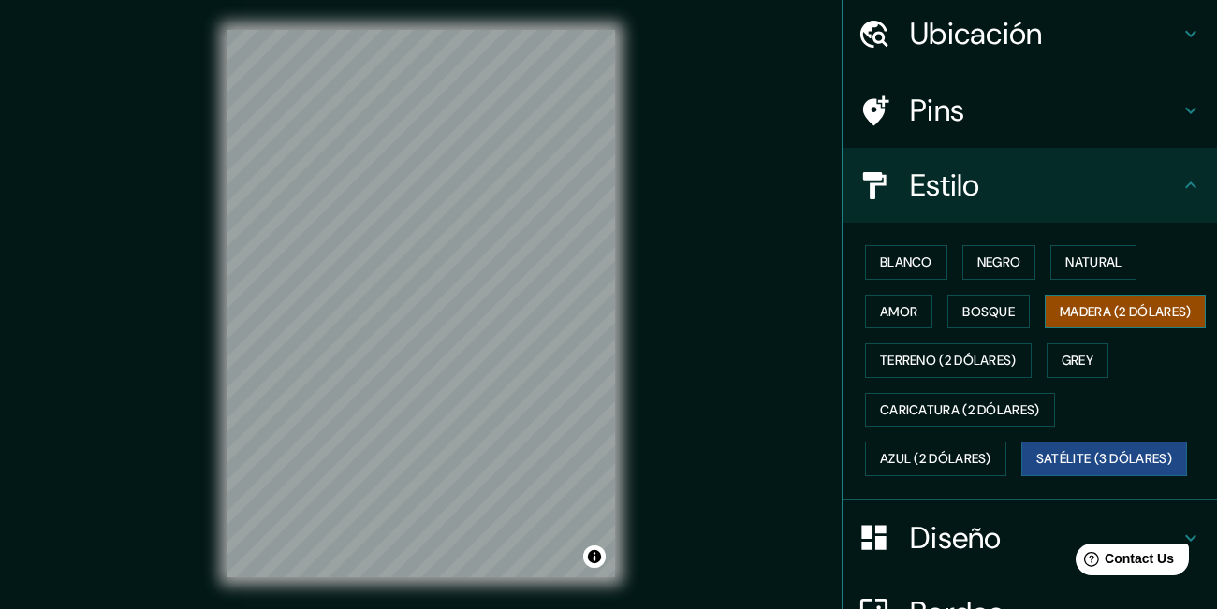
click at [1045, 330] on button "Madera (2 dólares)" at bounding box center [1125, 312] width 161 height 35
click at [612, 263] on div at bounding box center [610, 263] width 15 height 15
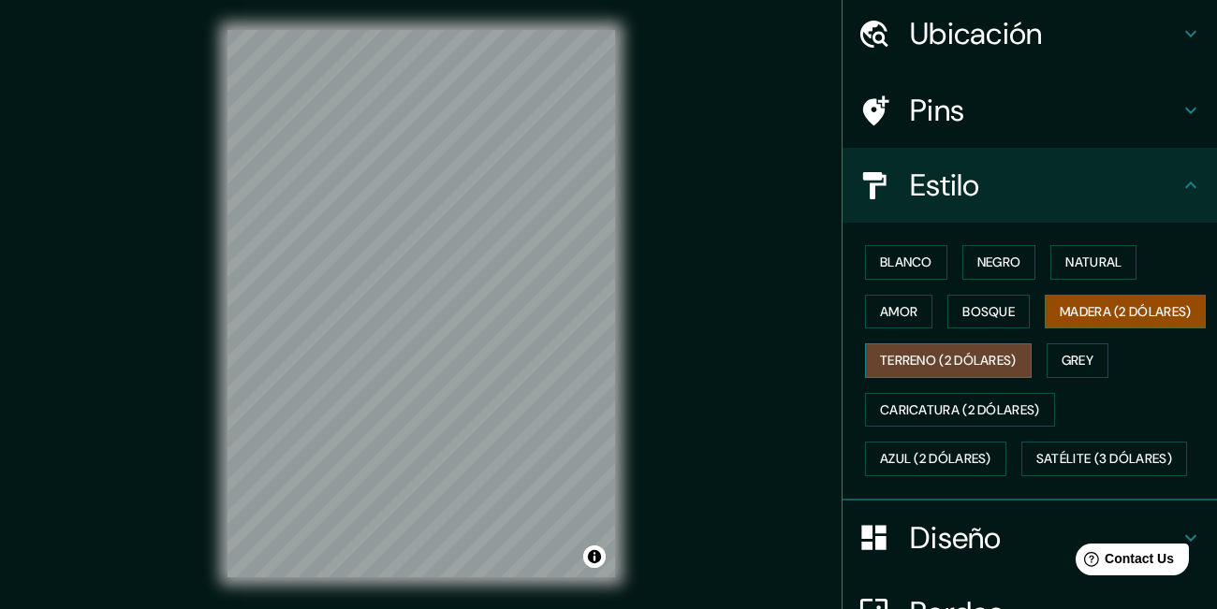
click at [994, 378] on button "Terreno (2 dólares)" at bounding box center [948, 361] width 167 height 35
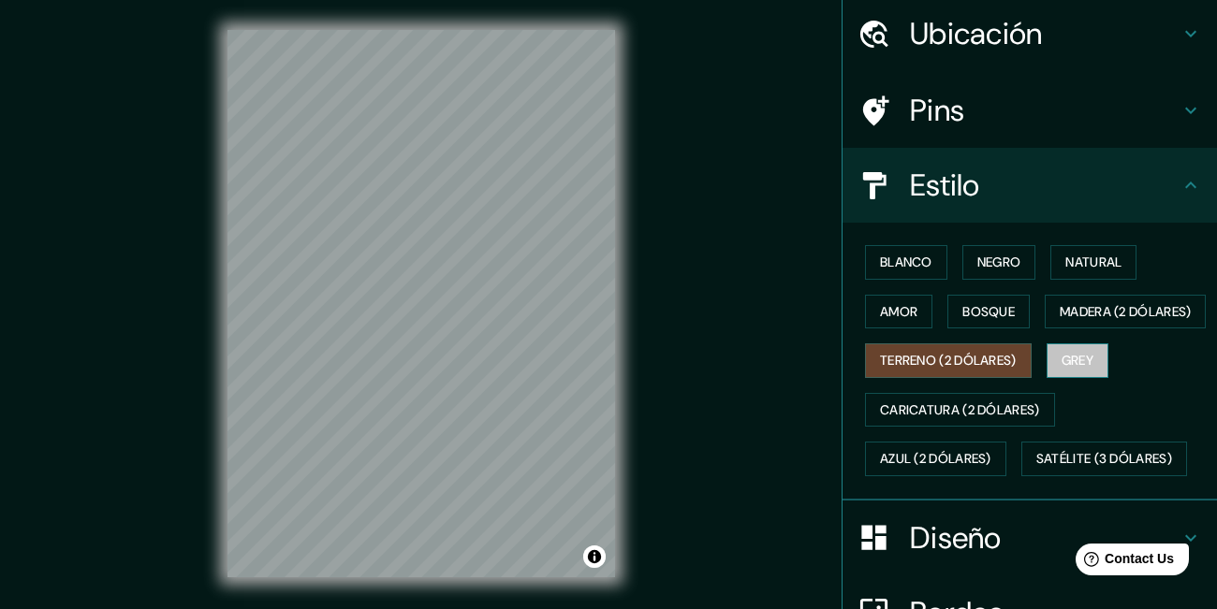
click at [1077, 378] on button "Grey" at bounding box center [1078, 361] width 62 height 35
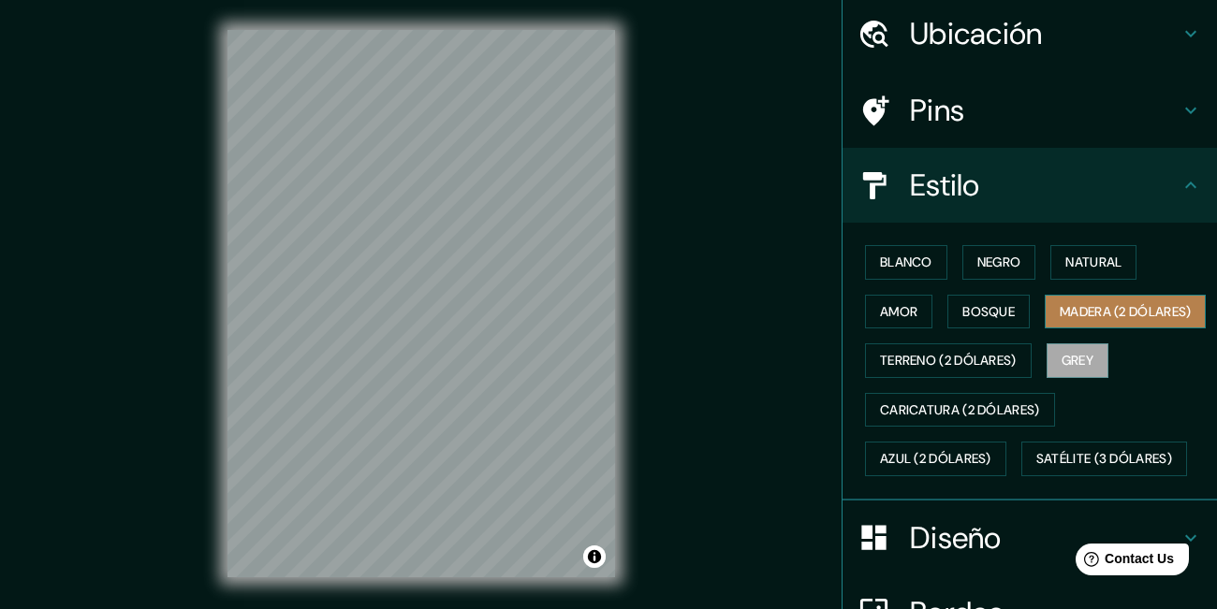
click at [1045, 330] on button "Madera (2 dólares)" at bounding box center [1125, 312] width 161 height 35
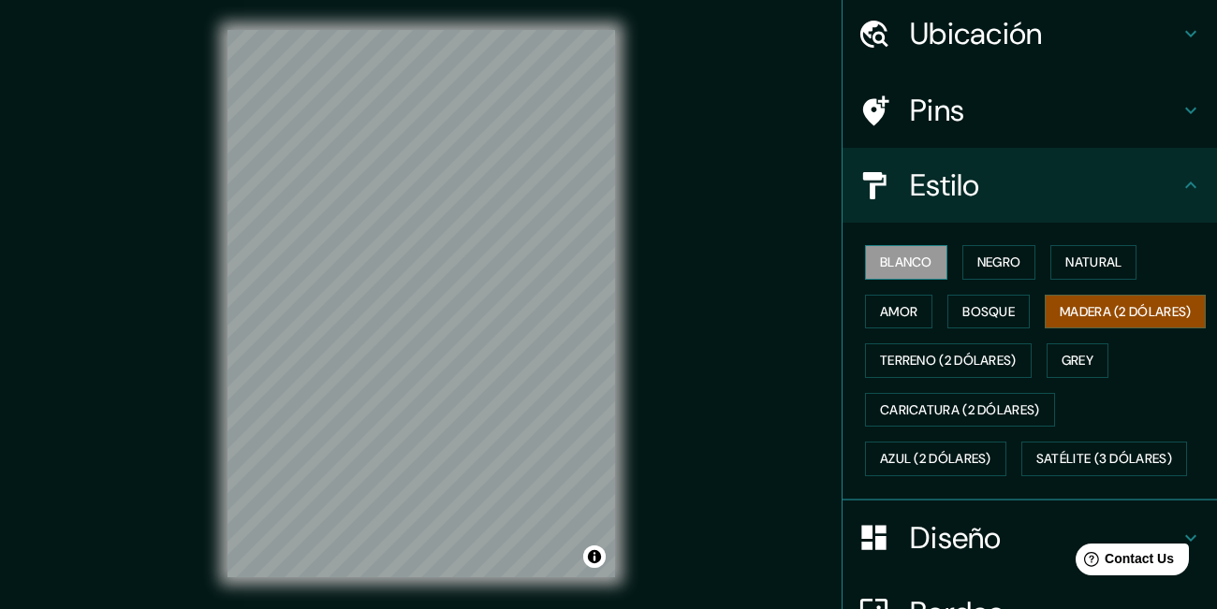
click at [913, 262] on button "Blanco" at bounding box center [906, 262] width 82 height 35
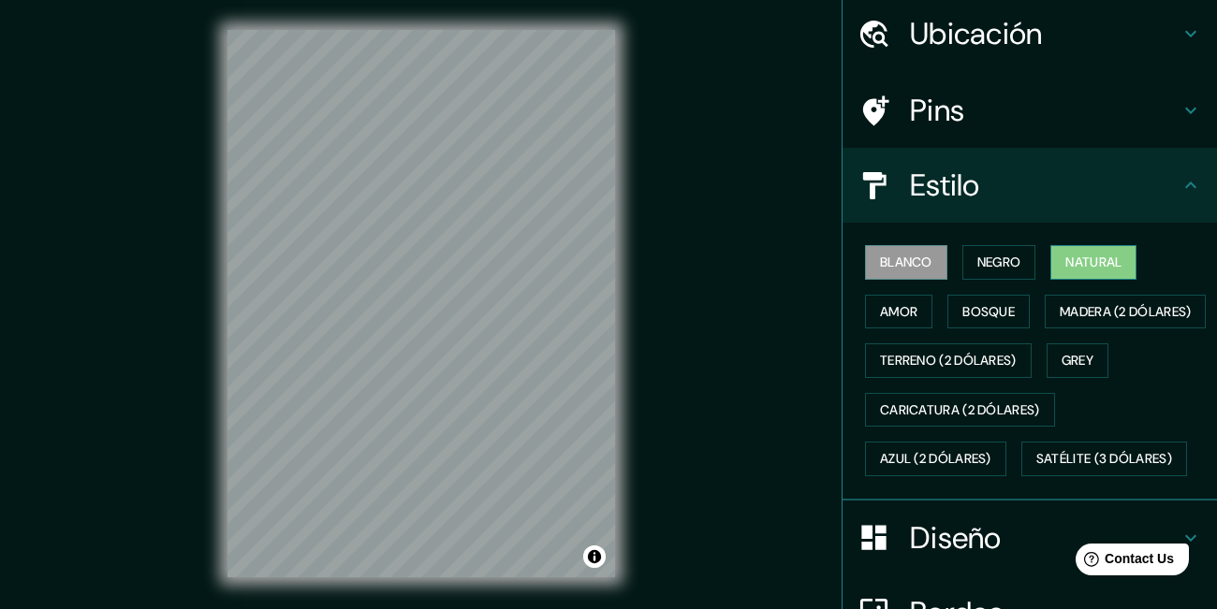
click at [1099, 278] on button "Natural" at bounding box center [1093, 262] width 86 height 35
click at [1101, 378] on button "Grey" at bounding box center [1078, 361] width 62 height 35
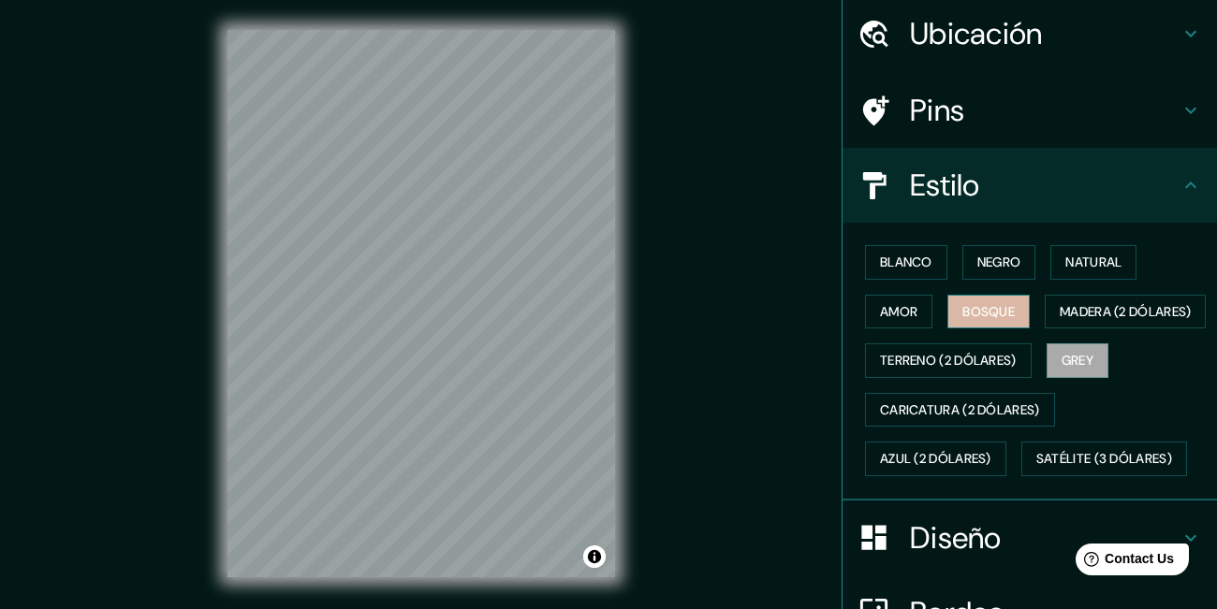
click at [997, 311] on button "Bosque" at bounding box center [988, 312] width 82 height 35
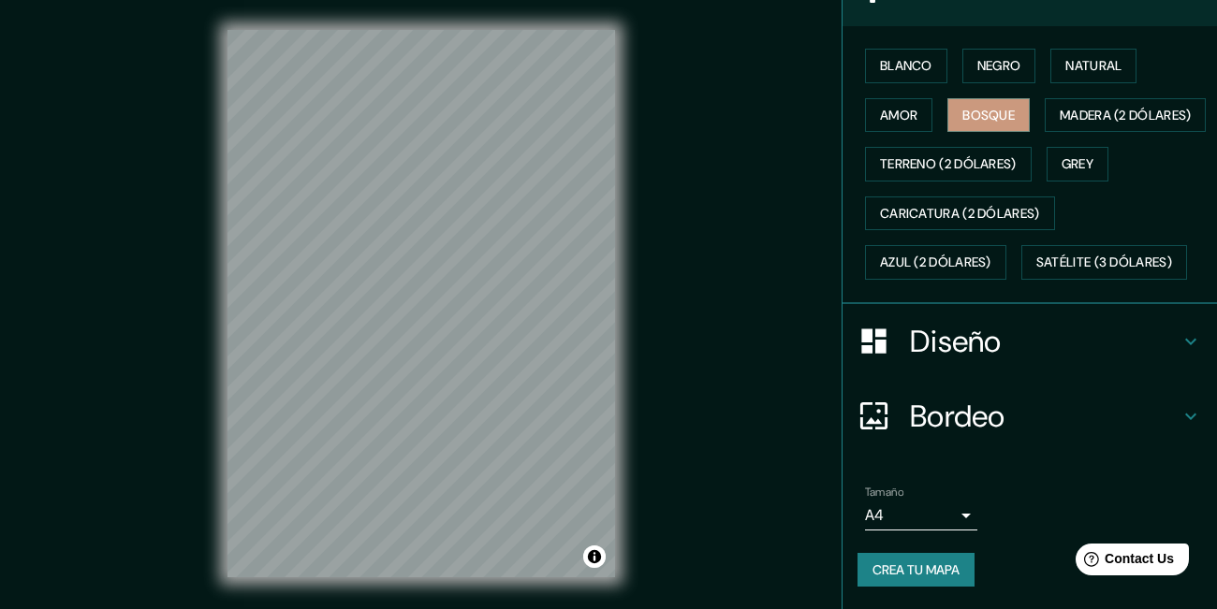
scroll to position [310, 0]
click at [1159, 334] on h4 "Diseño" at bounding box center [1045, 341] width 270 height 37
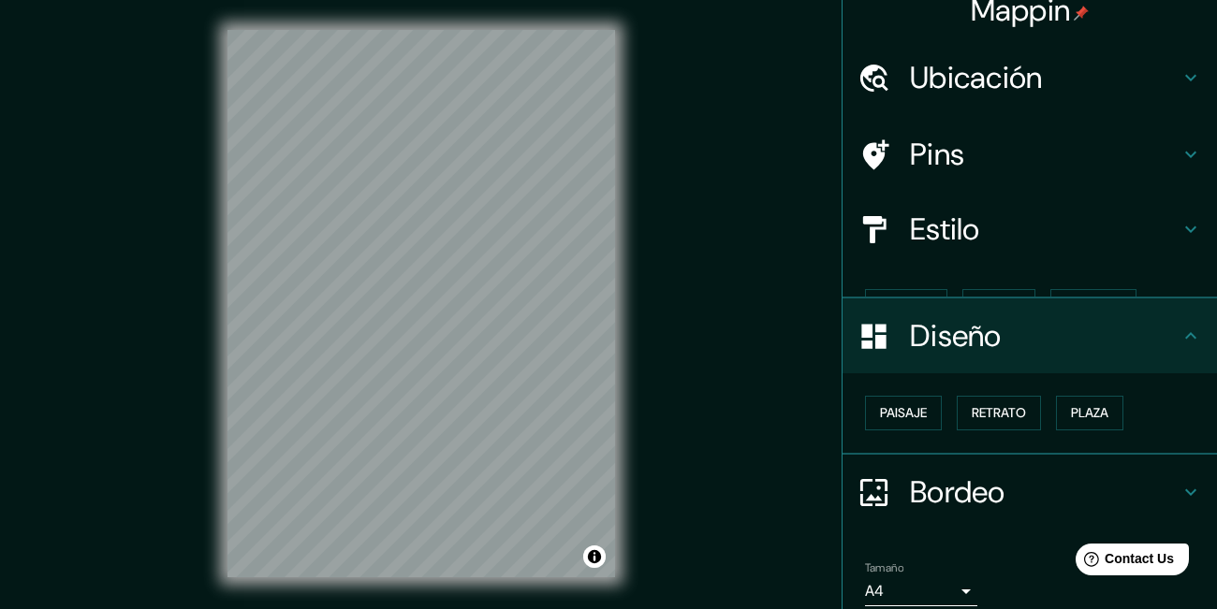
scroll to position [0, 0]
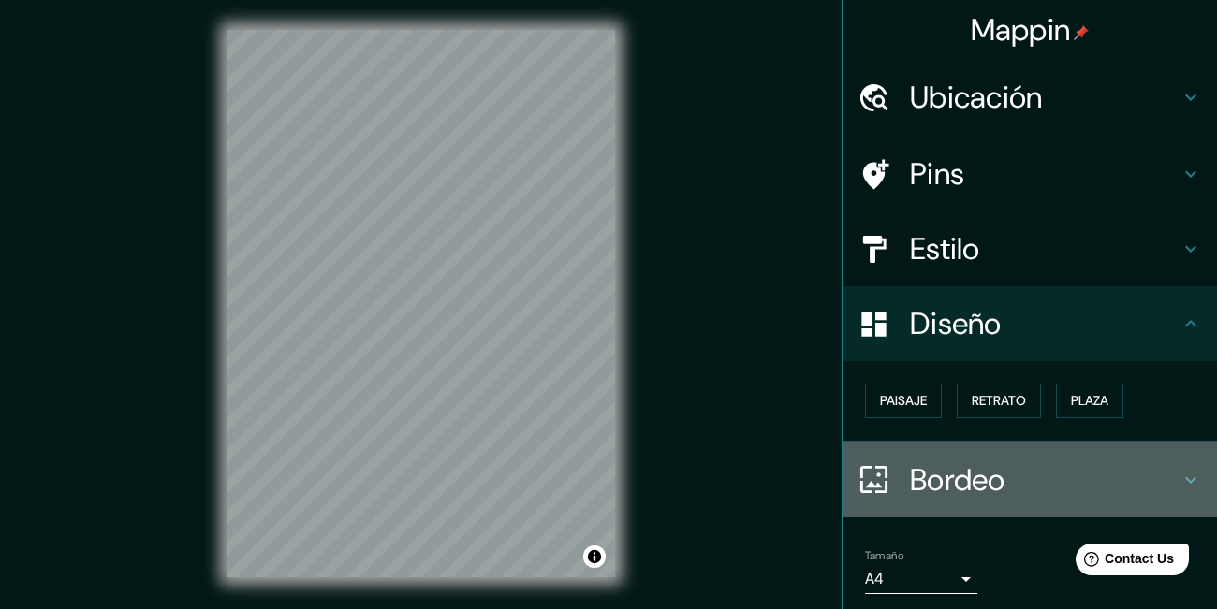
click at [1134, 456] on div "Bordeo" at bounding box center [1029, 480] width 374 height 75
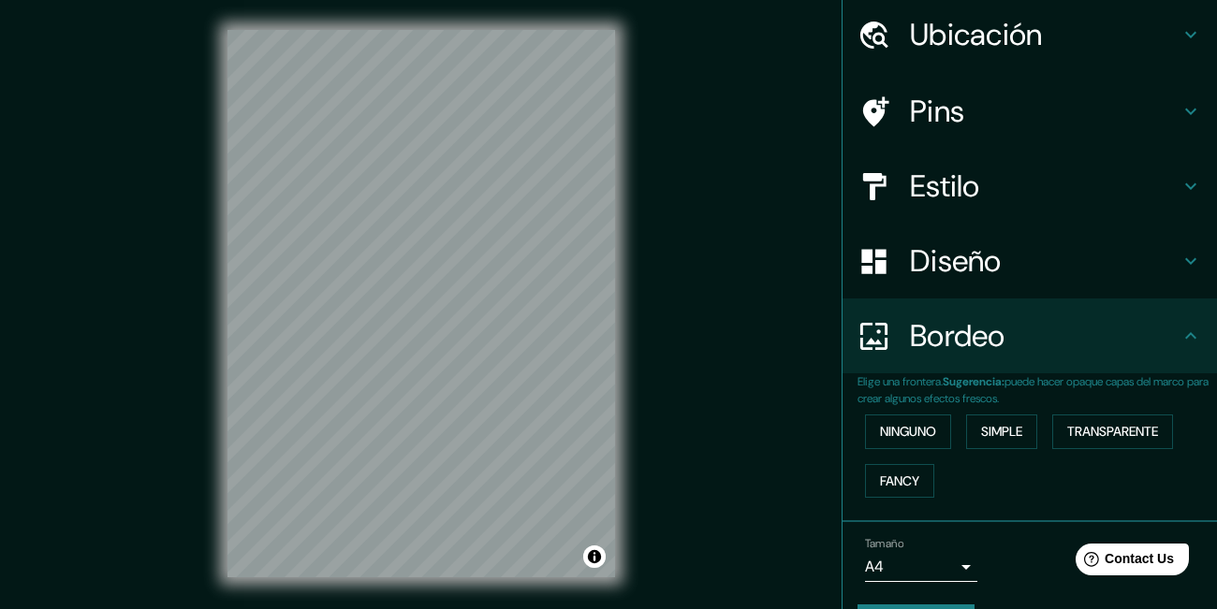
scroll to position [115, 0]
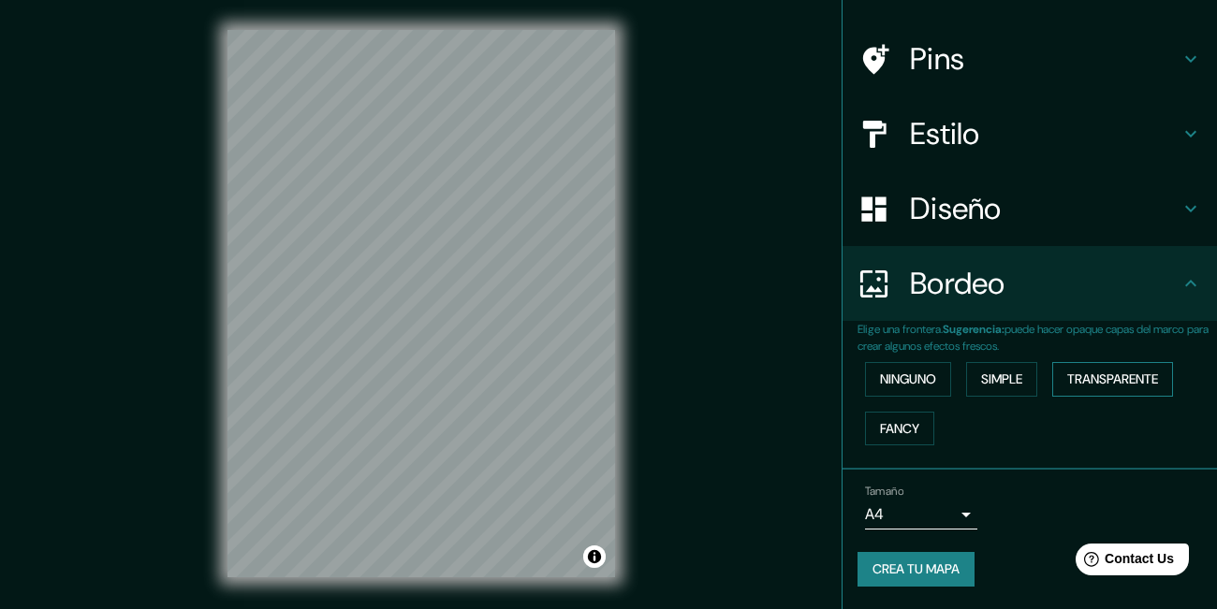
click at [1120, 392] on button "Transparente" at bounding box center [1112, 379] width 121 height 35
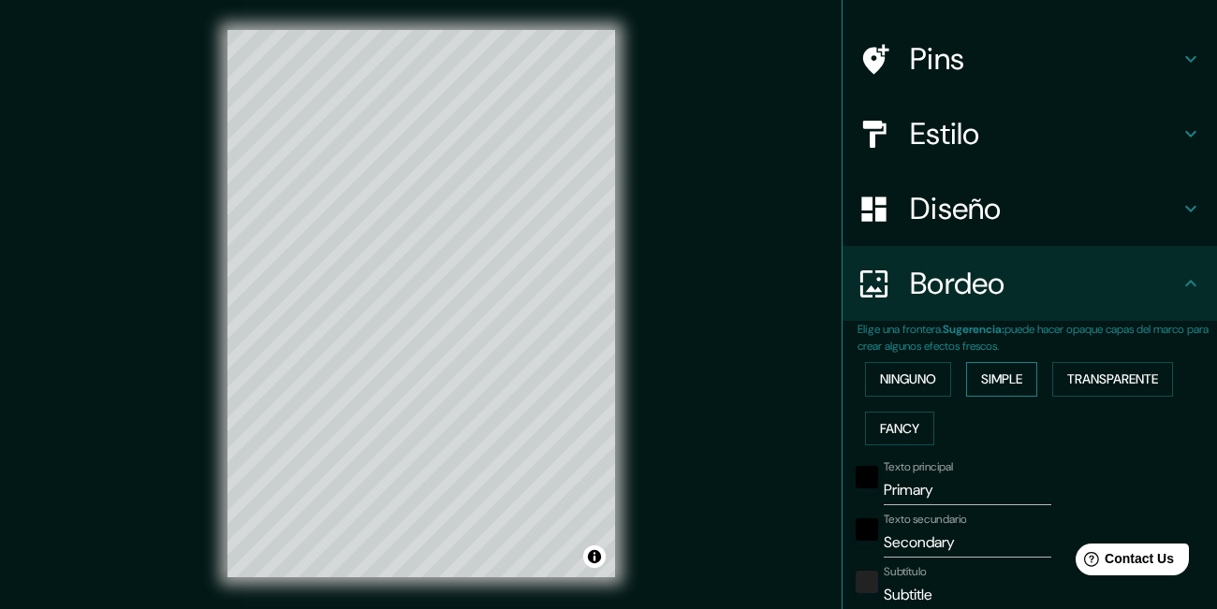
click at [1014, 386] on button "Simple" at bounding box center [1001, 379] width 71 height 35
click at [934, 390] on button "Ninguno" at bounding box center [908, 379] width 86 height 35
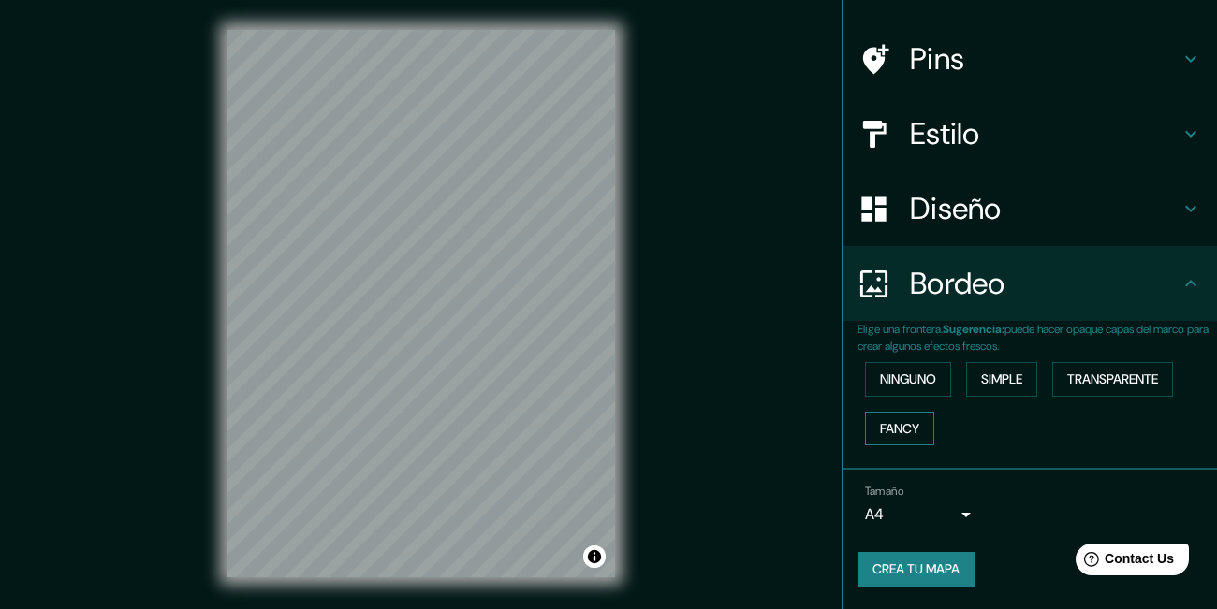
click at [923, 427] on button "Fancy" at bounding box center [899, 429] width 69 height 35
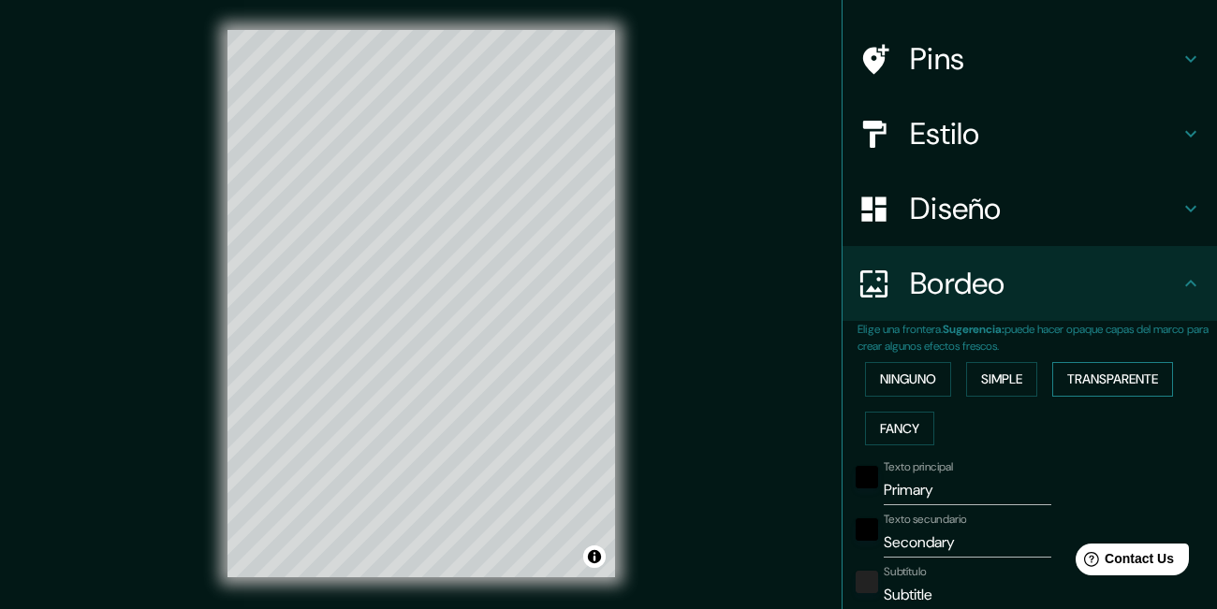
click at [1138, 378] on button "Transparente" at bounding box center [1112, 379] width 121 height 35
click at [920, 388] on button "Ninguno" at bounding box center [908, 379] width 86 height 35
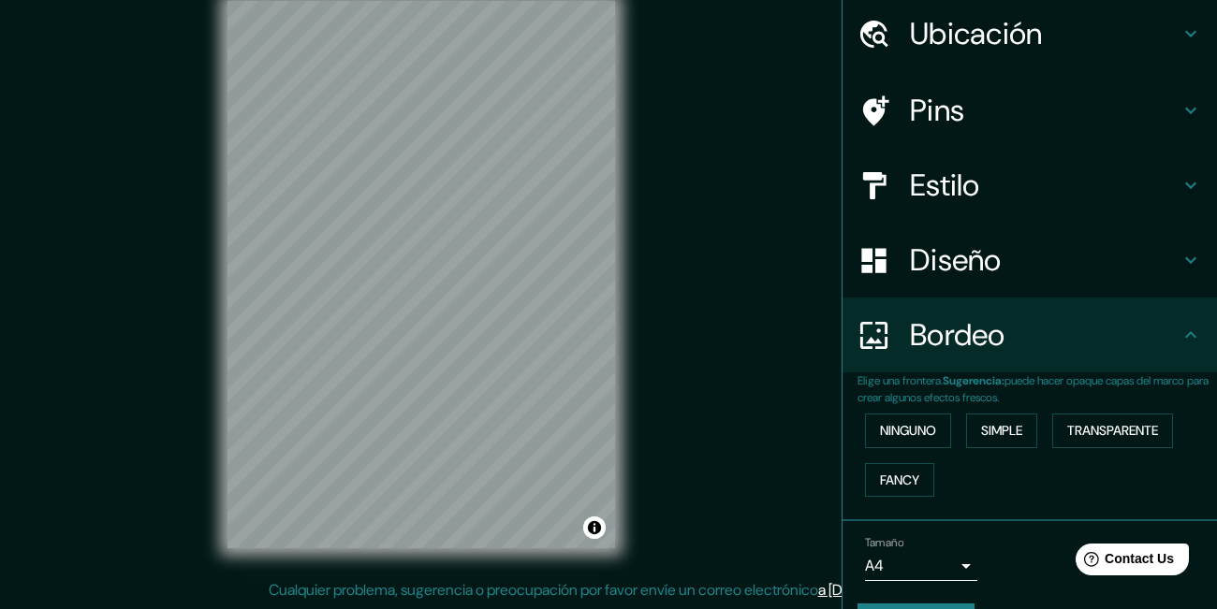
scroll to position [0, 0]
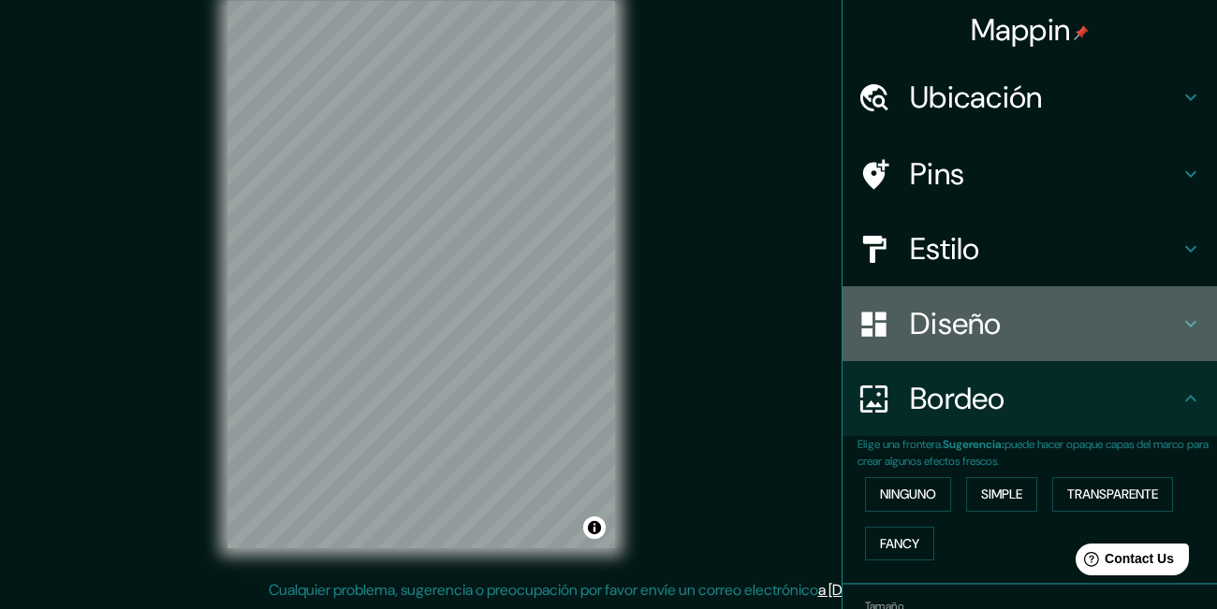
click at [995, 351] on div "Diseño" at bounding box center [1029, 323] width 374 height 75
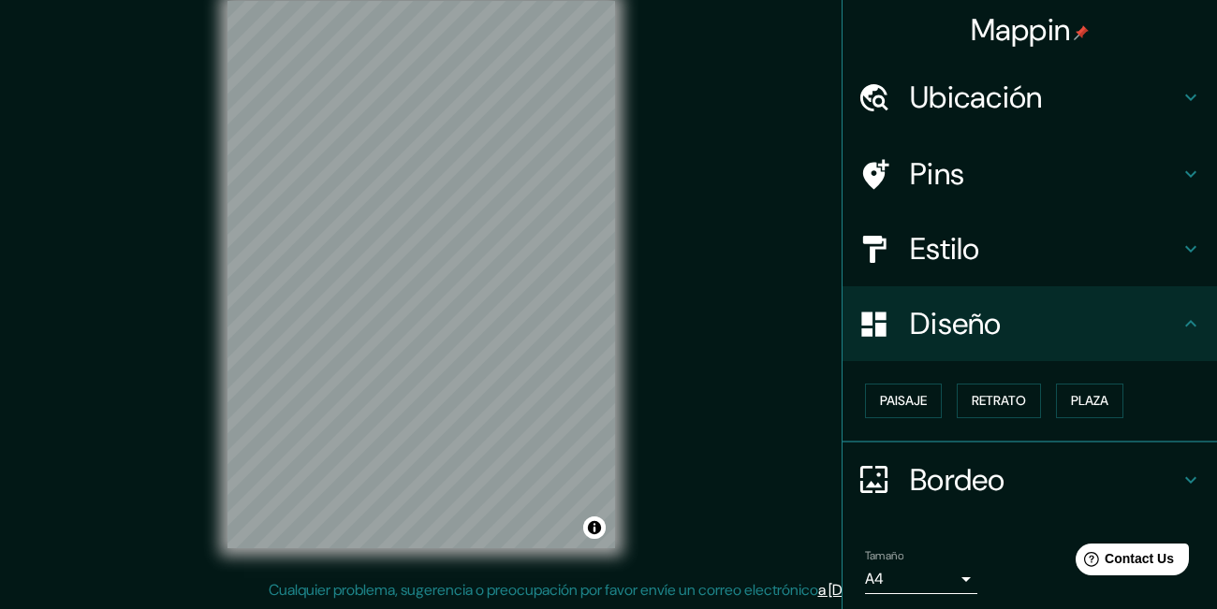
click at [995, 351] on div "Diseño" at bounding box center [1029, 323] width 374 height 75
click at [647, 297] on div "Mappin Ubicación Ozuluama, [GEOGRAPHIC_DATA][PERSON_NAME], [GEOGRAPHIC_DATA], […" at bounding box center [608, 290] width 1217 height 638
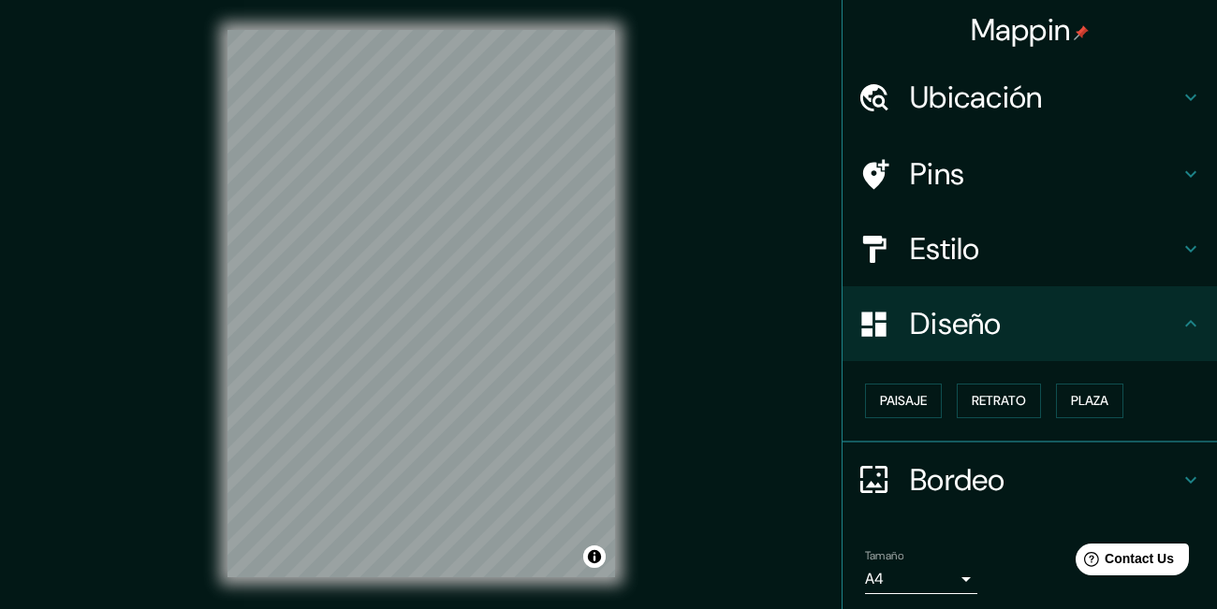
click at [647, 243] on div "Mappin Ubicación Ozuluama, [GEOGRAPHIC_DATA][PERSON_NAME], [GEOGRAPHIC_DATA], […" at bounding box center [608, 319] width 1217 height 638
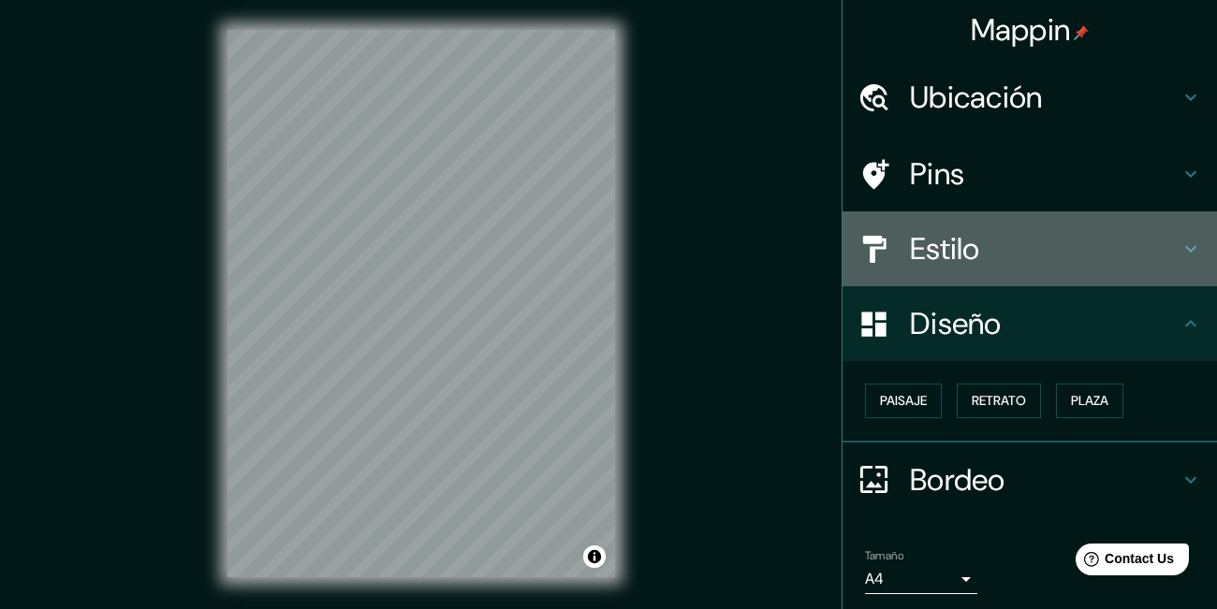
click at [933, 249] on h4 "Estilo" at bounding box center [1045, 248] width 270 height 37
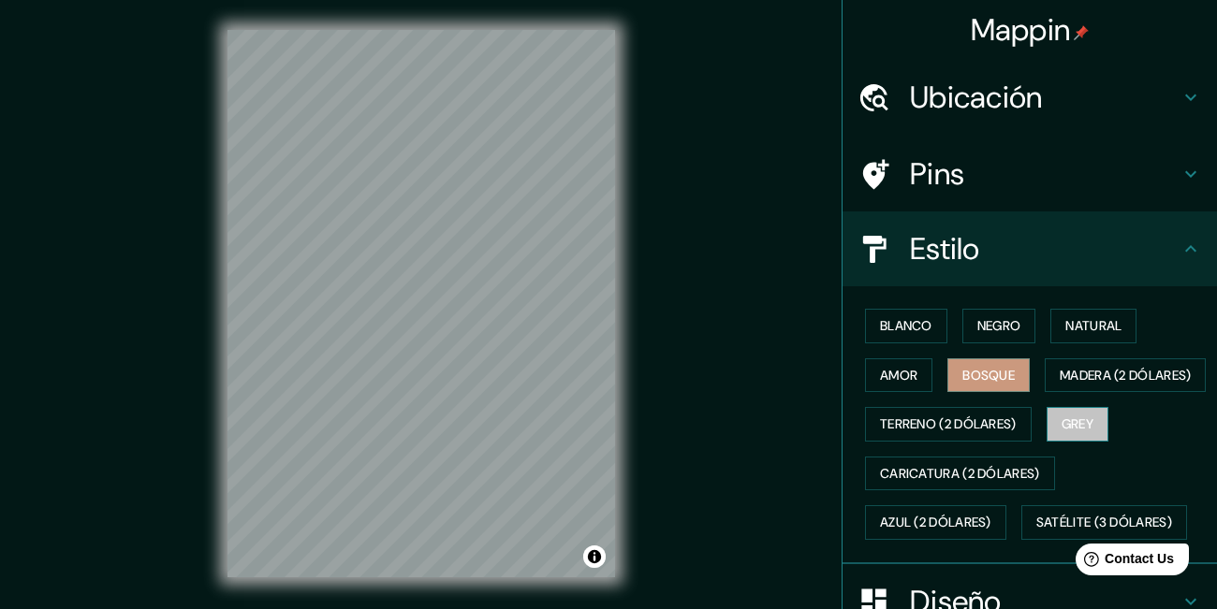
click at [1088, 442] on button "Grey" at bounding box center [1078, 424] width 62 height 35
click at [1005, 333] on button "Negro" at bounding box center [999, 326] width 74 height 35
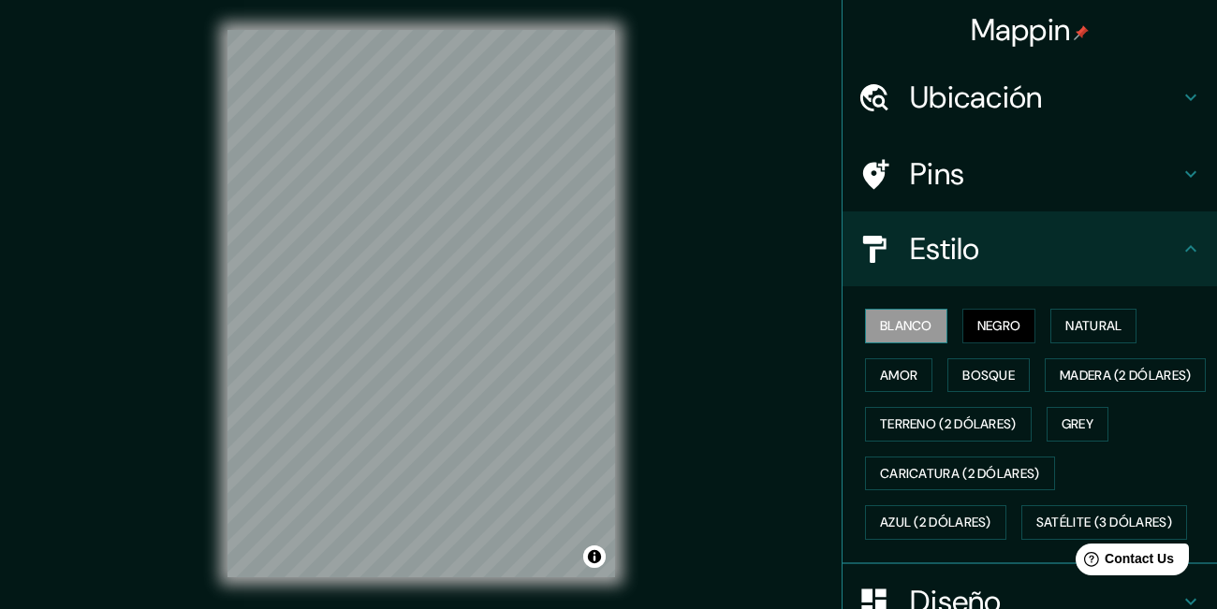
click at [928, 317] on button "Blanco" at bounding box center [906, 326] width 82 height 35
click at [1100, 442] on button "Grey" at bounding box center [1078, 424] width 62 height 35
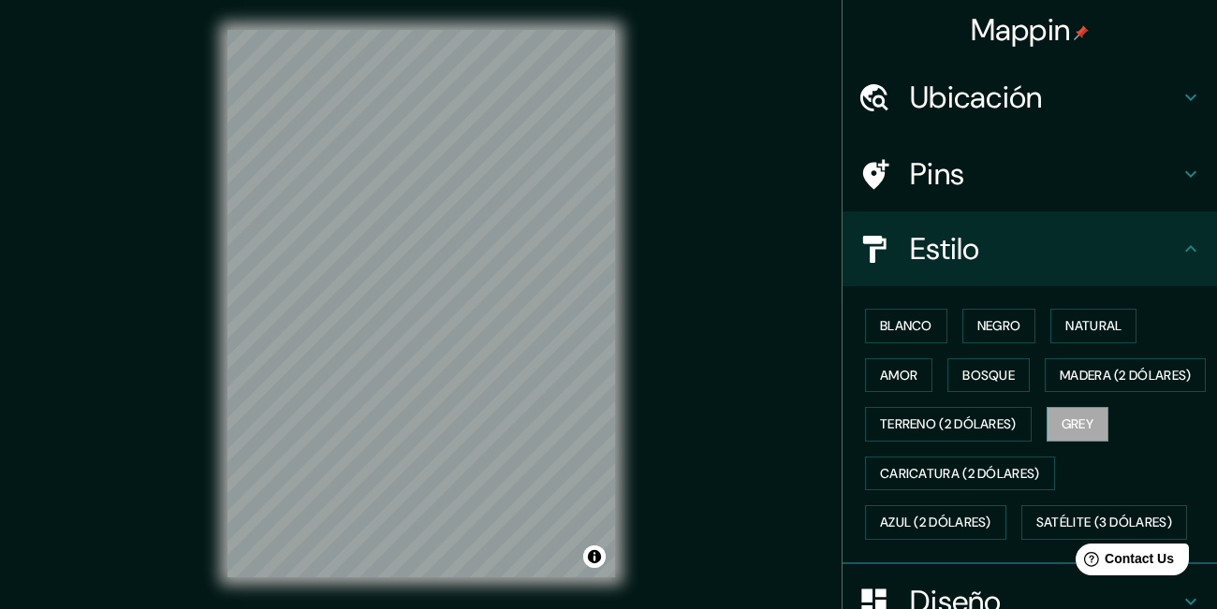
click at [725, 167] on div "Mappin Ubicación Ozuluama, Ozuluama [PERSON_NAME], [GEOGRAPHIC_DATA], [GEOGRAPH…" at bounding box center [608, 319] width 1217 height 638
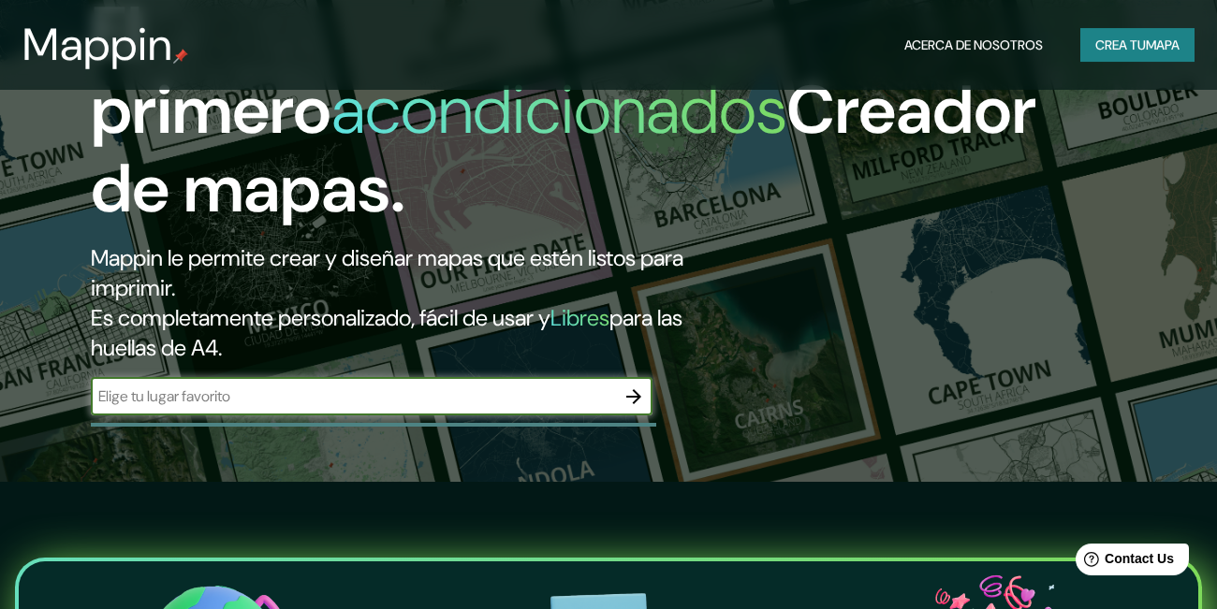
scroll to position [129, 0]
